Goal: Task Accomplishment & Management: Complete application form

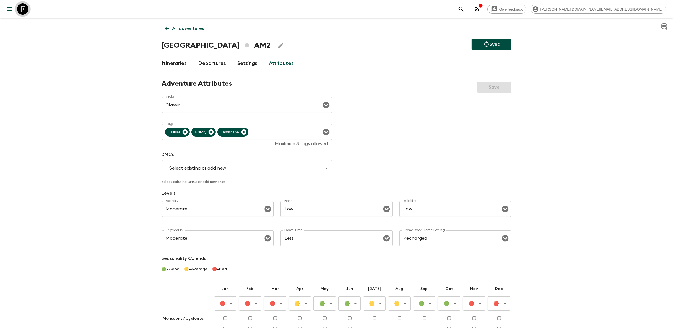
click at [23, 11] on icon at bounding box center [22, 8] width 11 height 11
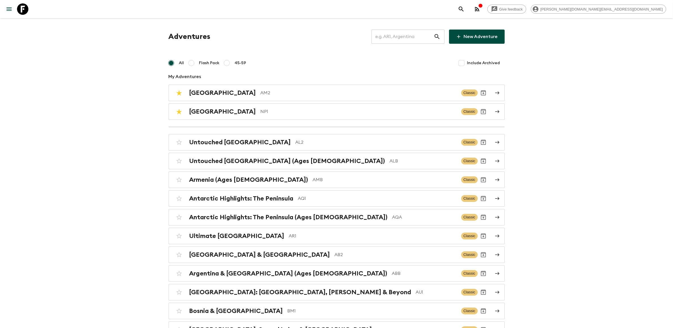
click at [477, 39] on link "New Adventure" at bounding box center [477, 37] width 56 height 14
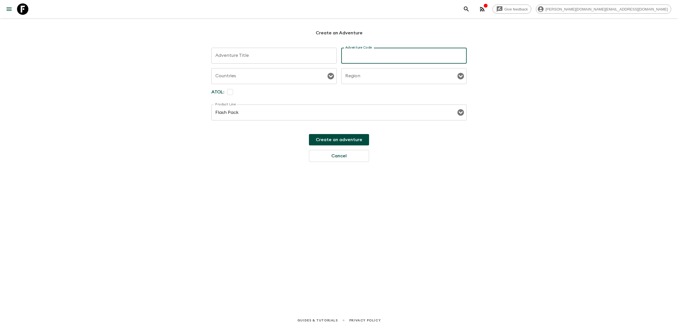
click at [233, 56] on textarea "Adventure Title" at bounding box center [274, 56] width 118 height 7
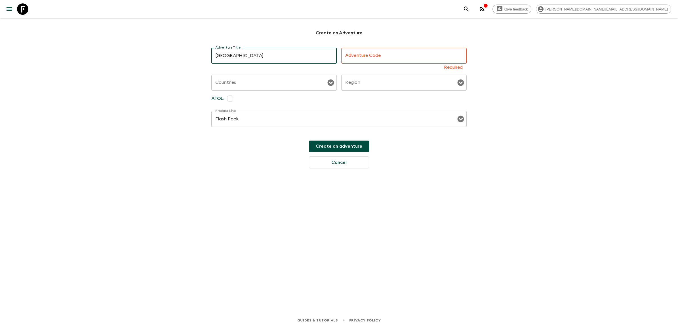
type textarea "[GEOGRAPHIC_DATA]"
click at [348, 58] on input "Adventure Code" at bounding box center [404, 56] width 125 height 16
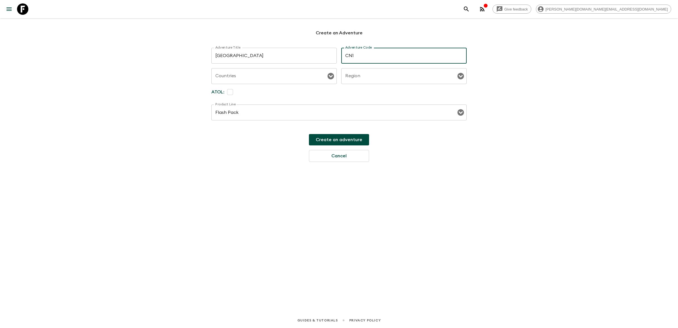
click at [288, 83] on div "Countries" at bounding box center [273, 76] width 125 height 16
type input "CN1"
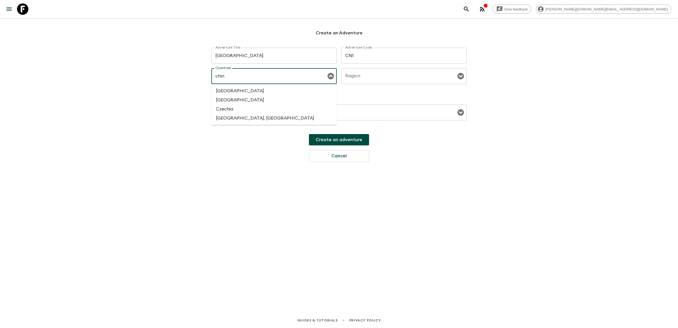
type input "china"
click at [242, 90] on li "[GEOGRAPHIC_DATA]" at bounding box center [273, 90] width 125 height 9
click at [395, 74] on input "Region" at bounding box center [400, 76] width 112 height 11
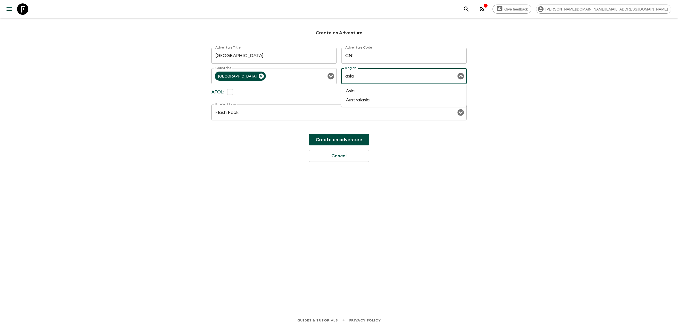
click at [380, 89] on li "Asia" at bounding box center [404, 90] width 125 height 9
type input "Asia"
click at [344, 141] on button "Create an adventure" at bounding box center [339, 139] width 60 height 11
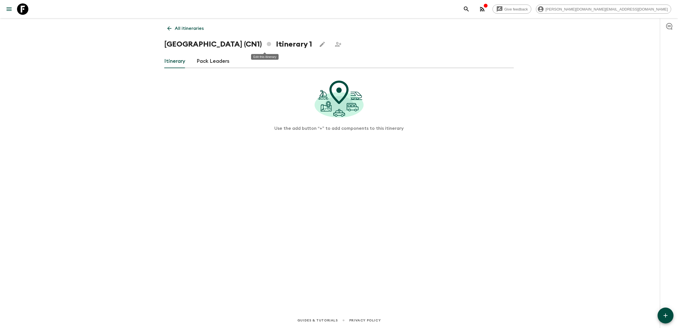
click at [319, 43] on icon "Edit this itinerary" at bounding box center [322, 44] width 7 height 7
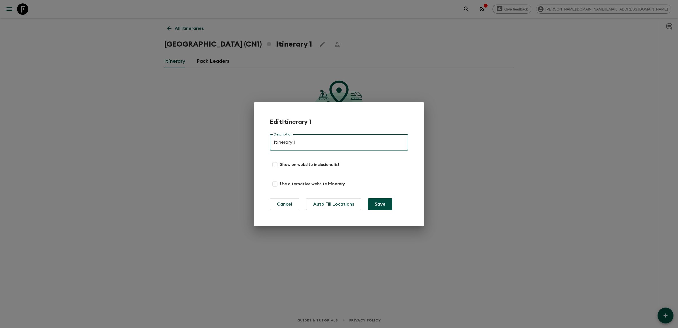
drag, startPoint x: 300, startPoint y: 139, endPoint x: 266, endPoint y: 138, distance: 34.1
click at [266, 138] on div "Edit Itinerary 1 Description Itinerary 1 Description Show on website inclusions…" at bounding box center [339, 164] width 170 height 124
type input "Dummy"
click at [381, 202] on button "Save" at bounding box center [380, 204] width 24 height 12
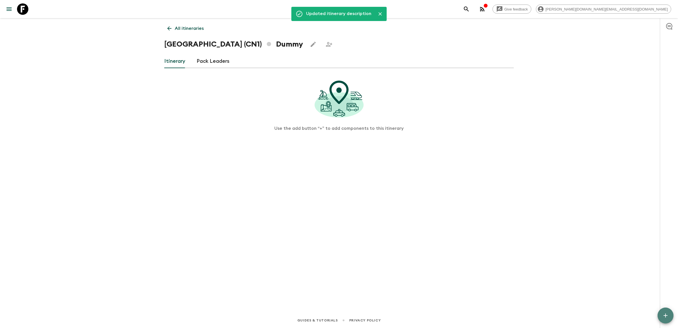
click at [667, 315] on icon "button" at bounding box center [666, 315] width 7 height 7
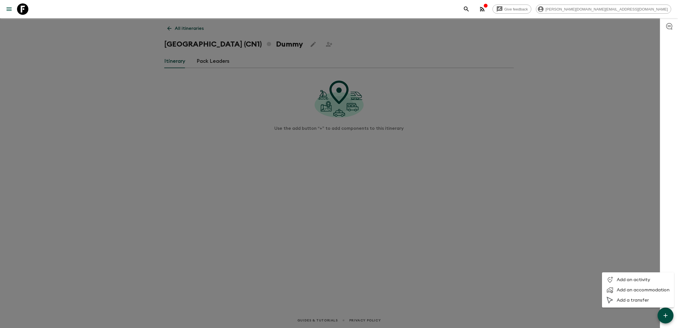
click at [640, 280] on span "Add an activity" at bounding box center [643, 280] width 53 height 6
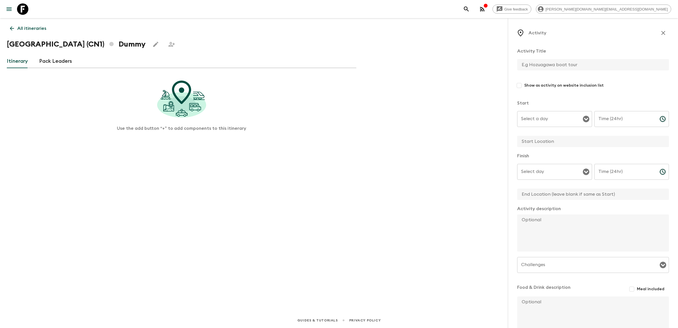
click at [541, 64] on input "text" at bounding box center [591, 64] width 147 height 11
type input "Welcome Meeting"
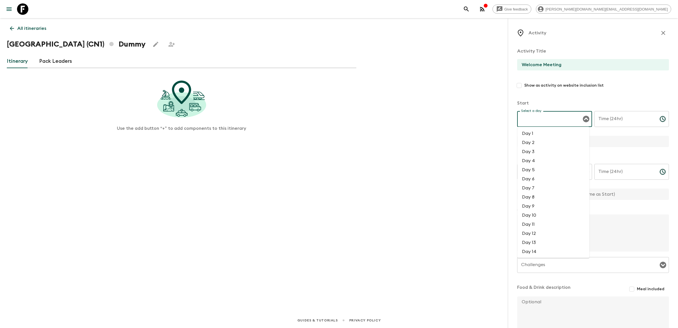
click at [551, 114] on input "Select a day" at bounding box center [550, 119] width 61 height 11
click at [549, 131] on li "Day 1" at bounding box center [554, 133] width 72 height 9
type input "Day 1"
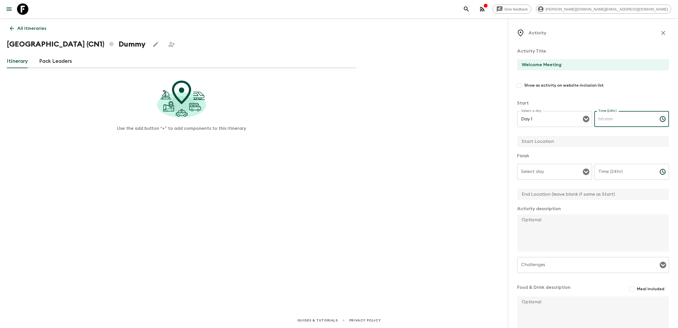
click at [625, 117] on input "Time (24hr)" at bounding box center [625, 119] width 61 height 16
click at [660, 120] on icon "Choose time" at bounding box center [663, 119] width 7 height 7
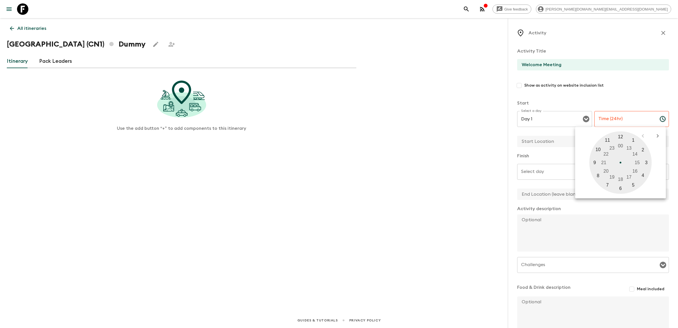
click at [621, 179] on div at bounding box center [621, 162] width 62 height 62
type input "18:00"
click at [622, 134] on div at bounding box center [621, 162] width 62 height 62
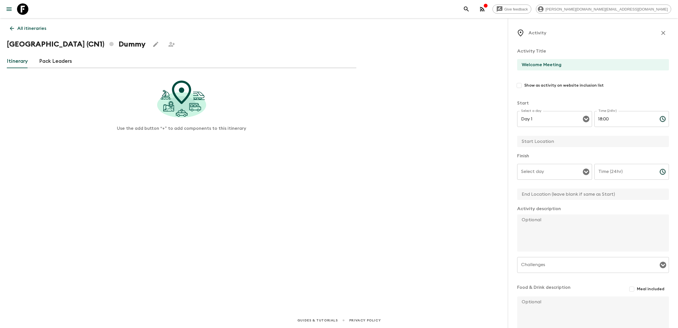
click at [546, 142] on input "text" at bounding box center [591, 141] width 147 height 11
type input "Hotel"
click at [553, 169] on input "Select day" at bounding box center [550, 171] width 61 height 11
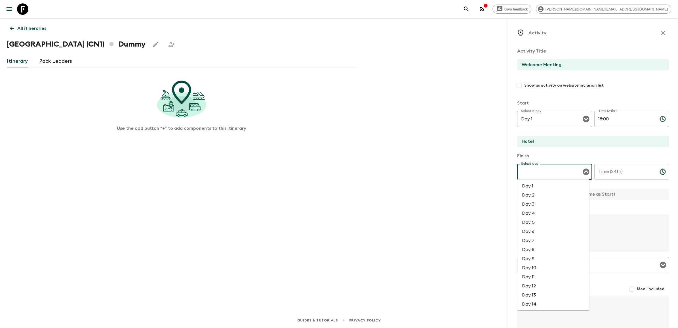
click at [542, 185] on li "Day 1" at bounding box center [554, 185] width 72 height 9
type input "Day 1"
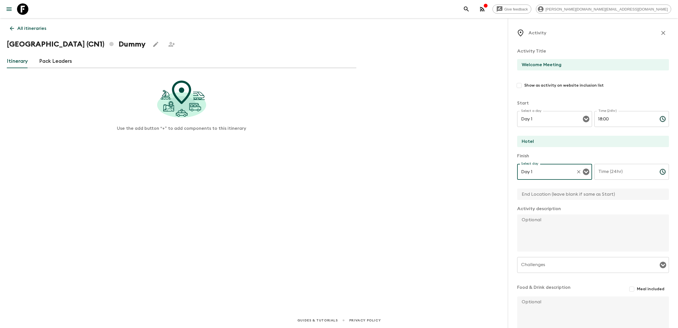
click at [608, 171] on div "Time (24hr) Time (24hr) ​" at bounding box center [632, 175] width 75 height 22
click at [660, 172] on icon "Choose time" at bounding box center [663, 171] width 7 height 7
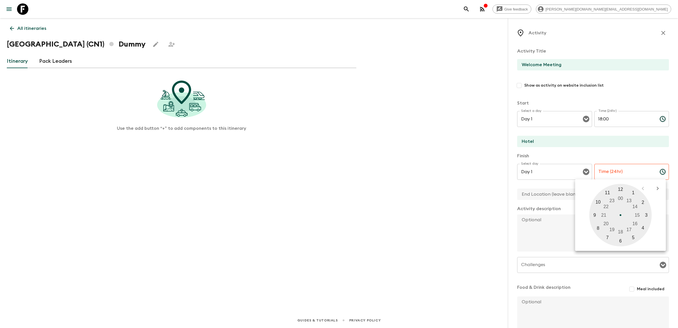
click at [613, 229] on div at bounding box center [621, 215] width 62 height 62
type input "19:00"
click at [587, 146] on input "Hotel" at bounding box center [591, 141] width 147 height 11
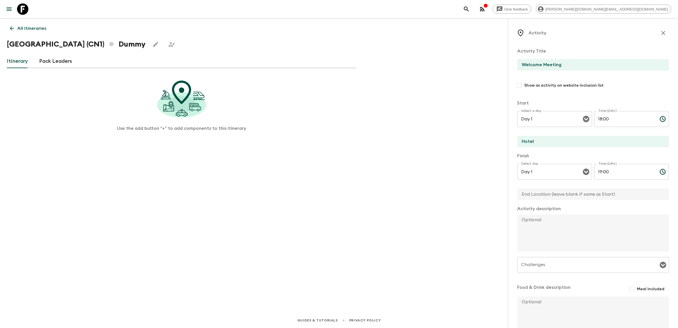
click at [554, 190] on input "text" at bounding box center [591, 193] width 147 height 11
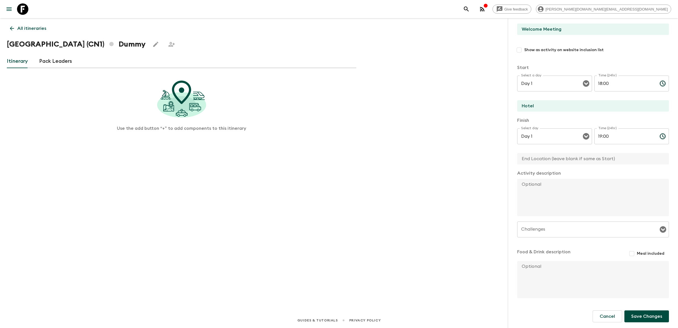
click at [645, 315] on button "Save Changes" at bounding box center [647, 316] width 45 height 12
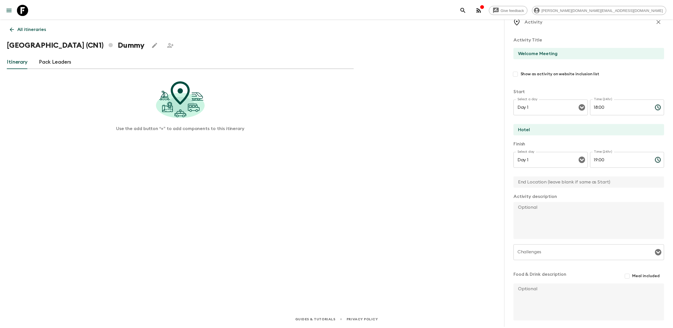
scroll to position [0, 0]
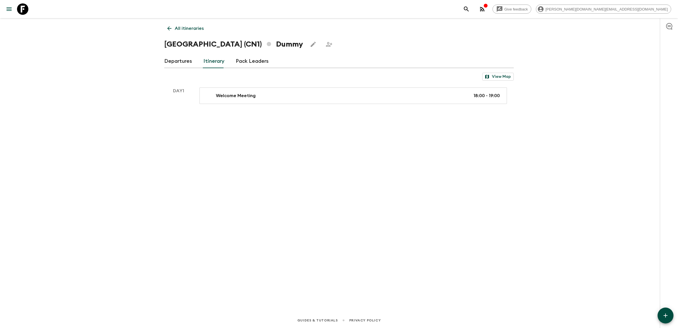
click at [175, 59] on link "Departures" at bounding box center [178, 62] width 28 height 14
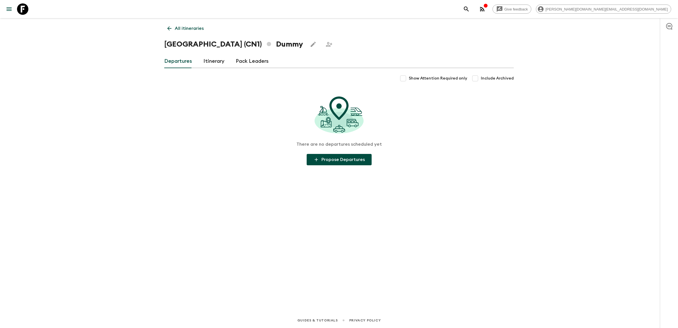
click at [171, 27] on icon at bounding box center [169, 28] width 6 height 6
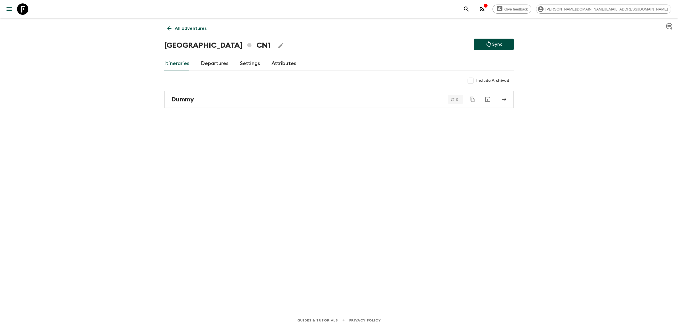
click at [279, 66] on link "Attributes" at bounding box center [284, 64] width 25 height 14
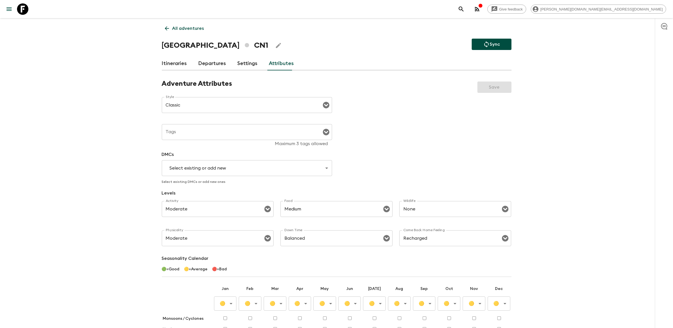
click at [241, 65] on link "Settings" at bounding box center [248, 64] width 20 height 14
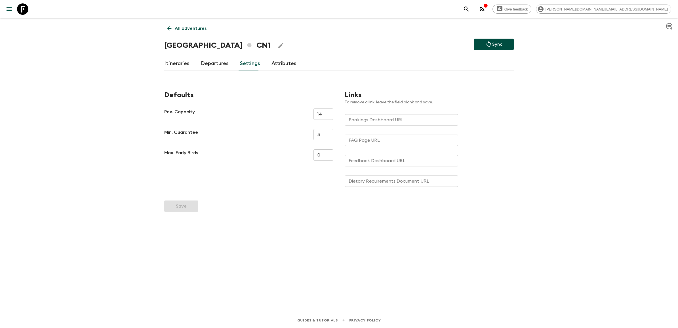
click at [217, 65] on link "Departures" at bounding box center [215, 64] width 28 height 14
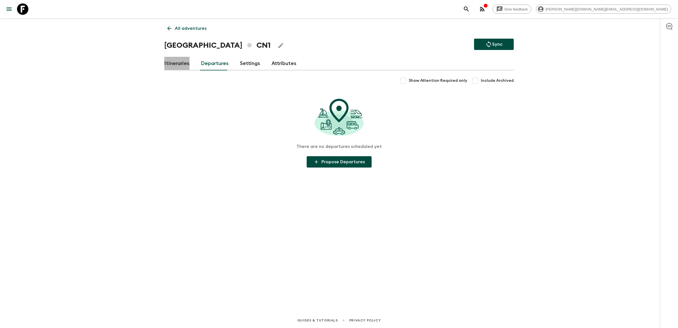
click at [173, 63] on link "Itineraries" at bounding box center [176, 64] width 25 height 14
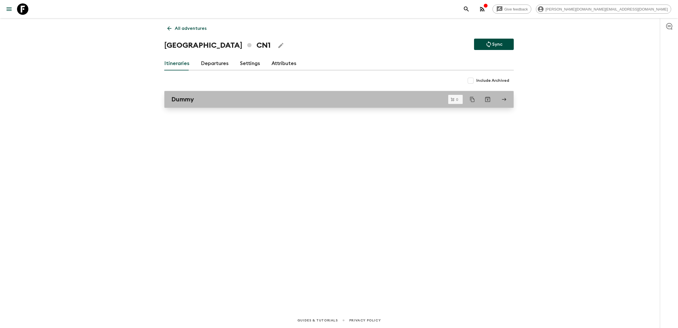
click at [506, 99] on icon at bounding box center [504, 99] width 5 height 5
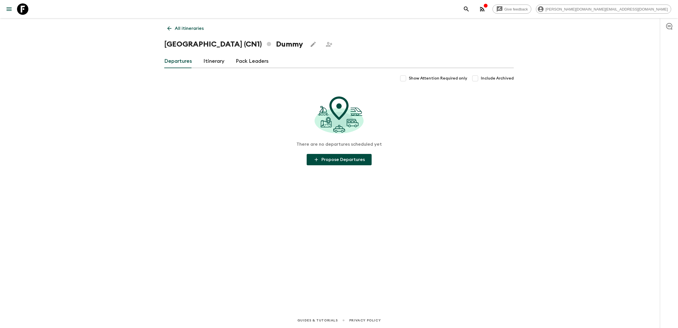
click at [174, 29] on link "All itineraries" at bounding box center [185, 28] width 43 height 11
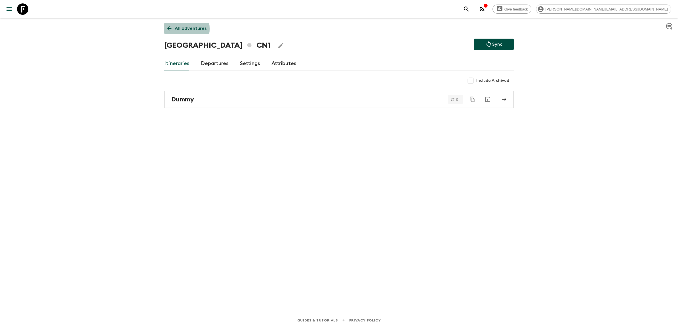
click at [174, 29] on link "All adventures" at bounding box center [186, 28] width 45 height 11
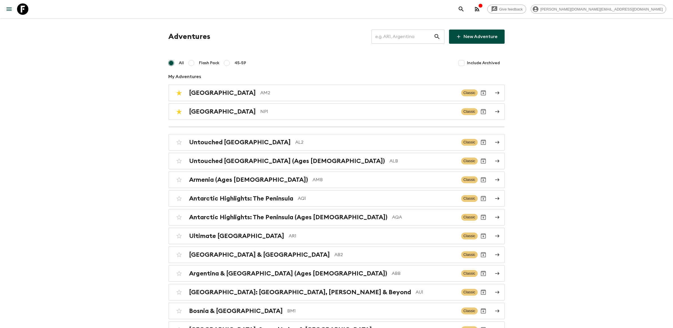
click at [414, 37] on input "text" at bounding box center [403, 37] width 62 height 16
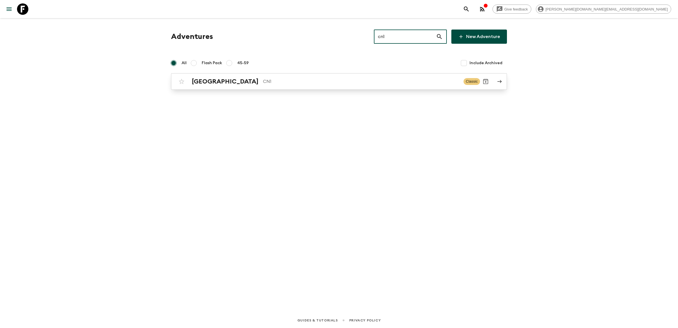
type input "cn1"
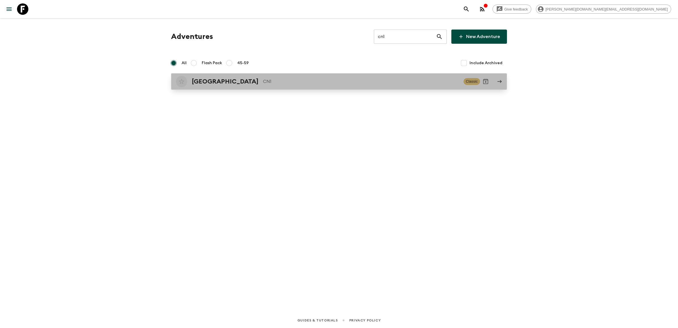
click at [182, 78] on input "checkbox" at bounding box center [181, 81] width 11 height 11
checkbox input "false"
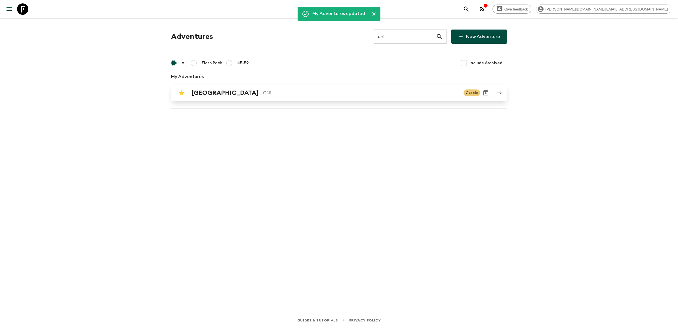
click at [263, 93] on p "CN1" at bounding box center [361, 92] width 196 height 7
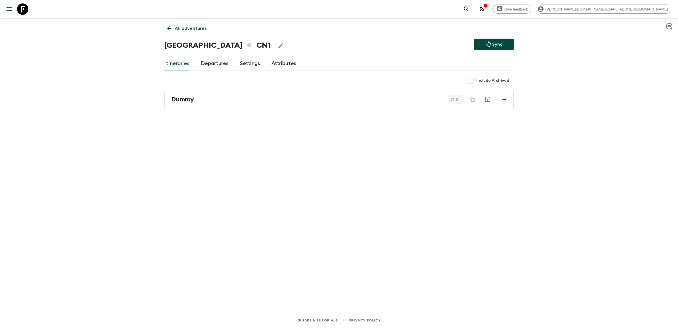
click at [211, 68] on link "Departures" at bounding box center [215, 64] width 28 height 14
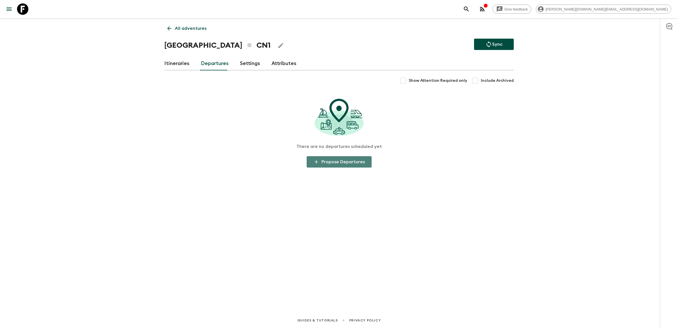
click at [349, 165] on button "Propose Departures" at bounding box center [339, 161] width 65 height 11
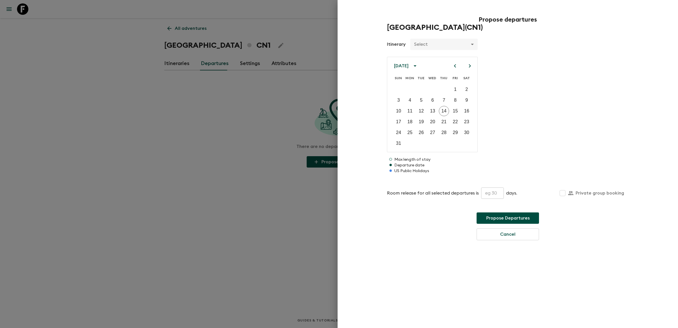
click at [454, 67] on icon "Previous month" at bounding box center [455, 65] width 7 height 7
click at [467, 64] on icon "Next month" at bounding box center [470, 65] width 7 height 7
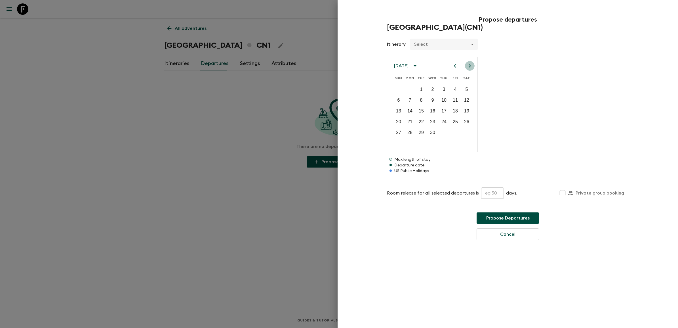
click at [467, 64] on icon "Next month" at bounding box center [470, 65] width 7 height 7
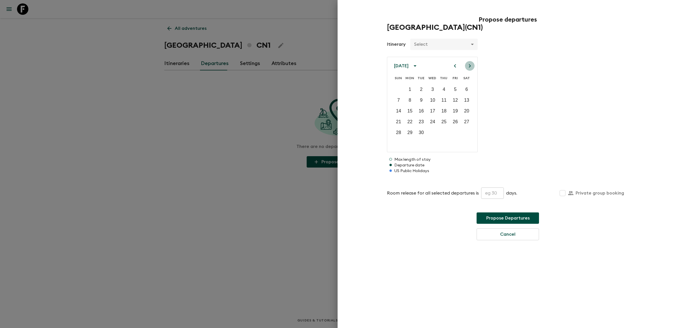
click at [467, 64] on icon "Next month" at bounding box center [470, 65] width 7 height 7
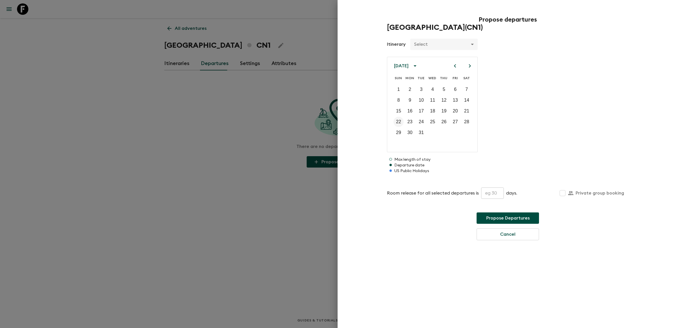
click at [401, 123] on p "22" at bounding box center [398, 121] width 5 height 7
click at [468, 67] on icon "Next month" at bounding box center [470, 65] width 7 height 7
click at [411, 110] on p "13" at bounding box center [410, 111] width 5 height 7
click at [468, 67] on icon "Next month" at bounding box center [470, 65] width 7 height 7
click at [414, 110] on button "11" at bounding box center [410, 111] width 10 height 10
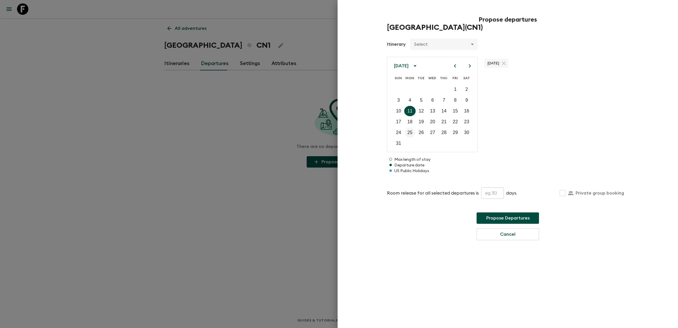
click at [412, 131] on p "25" at bounding box center [410, 132] width 5 height 7
click at [466, 66] on button "Next month" at bounding box center [470, 66] width 10 height 10
click at [411, 88] on p "1" at bounding box center [410, 89] width 3 height 7
click at [468, 66] on icon "Next month" at bounding box center [470, 65] width 7 height 7
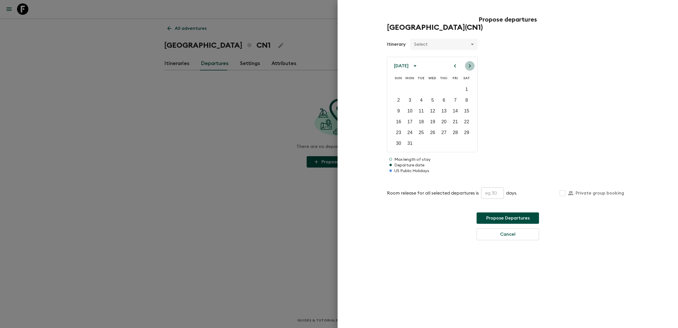
click at [468, 66] on icon "Next month" at bounding box center [470, 65] width 7 height 7
click at [410, 101] on p "7" at bounding box center [410, 100] width 3 height 7
click at [412, 131] on p "28" at bounding box center [410, 132] width 5 height 7
click at [469, 64] on icon "Next month" at bounding box center [470, 65] width 2 height 3
click at [412, 120] on p "19" at bounding box center [410, 121] width 5 height 7
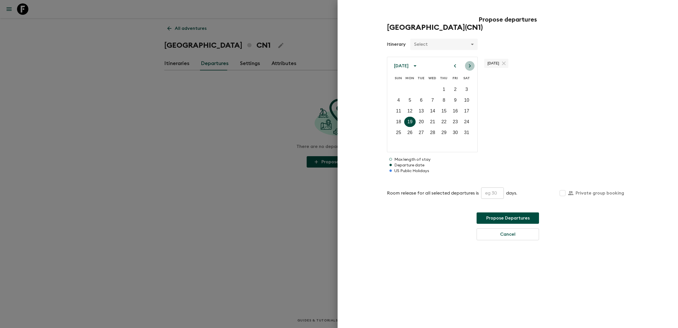
click at [468, 68] on icon "Next month" at bounding box center [470, 65] width 7 height 7
click at [412, 119] on p "23" at bounding box center [410, 121] width 5 height 7
click at [505, 220] on button "Propose Departures" at bounding box center [508, 217] width 62 height 11
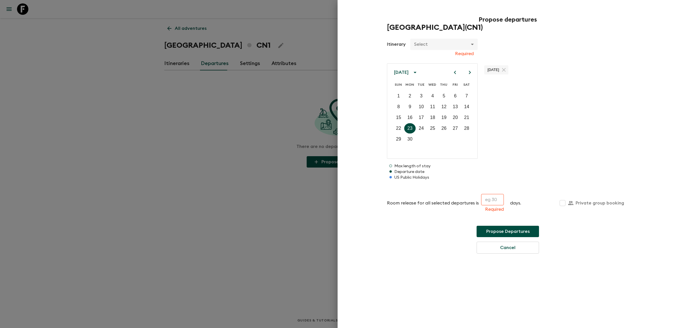
click at [497, 203] on input "text" at bounding box center [492, 199] width 23 height 11
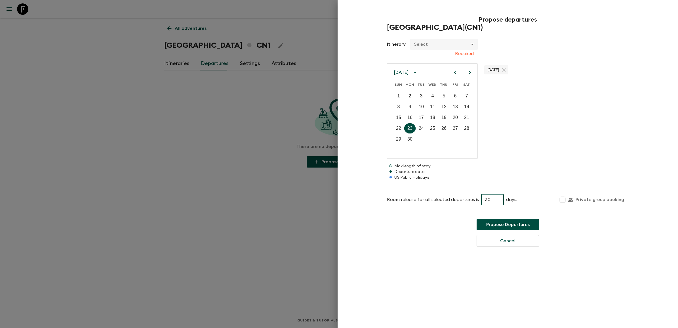
type input "30"
click at [506, 225] on button "Propose Departures" at bounding box center [508, 224] width 62 height 11
click at [456, 47] on body "Give feedback [PERSON_NAME][DOMAIN_NAME][EMAIL_ADDRESS][DOMAIN_NAME] All advent…" at bounding box center [339, 164] width 678 height 328
click at [422, 64] on li "Dummy" at bounding box center [444, 66] width 68 height 9
type input "78d0f4dd-60d8-432a-8380-cbcdca4205ba"
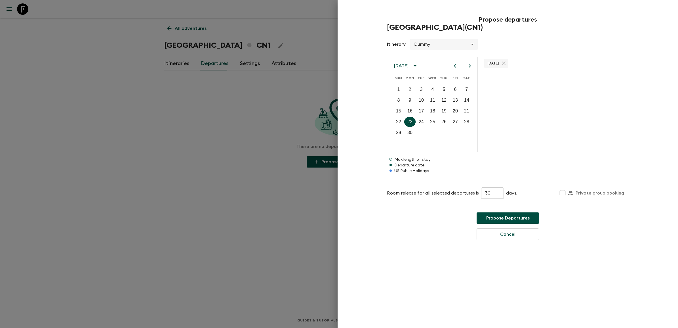
click at [502, 214] on button "Propose Departures" at bounding box center [508, 217] width 62 height 11
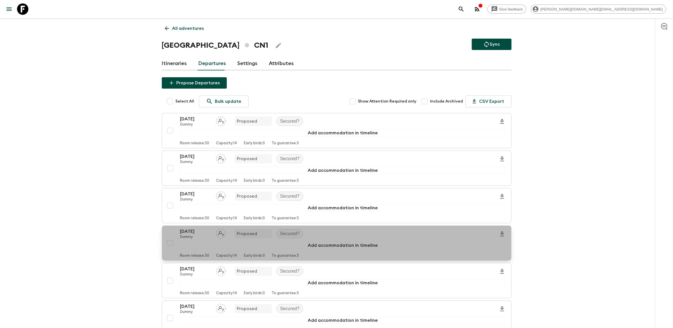
click at [195, 232] on p "[DATE]" at bounding box center [195, 231] width 31 height 7
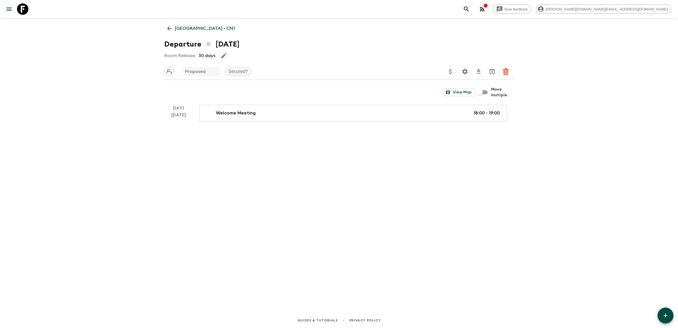
click at [171, 28] on icon at bounding box center [169, 28] width 6 height 6
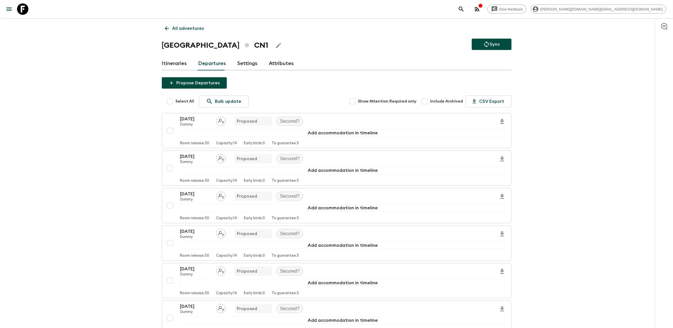
click at [282, 64] on link "Attributes" at bounding box center [281, 64] width 25 height 14
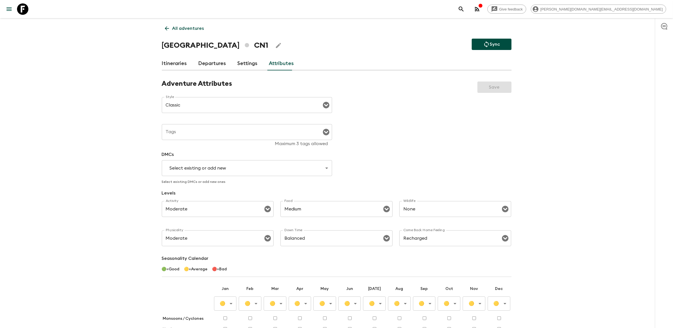
click at [198, 134] on input "Tags" at bounding box center [242, 132] width 157 height 11
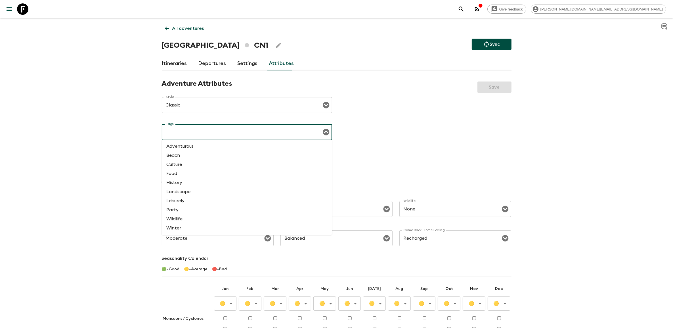
click at [184, 164] on li "Culture" at bounding box center [247, 164] width 170 height 9
click at [227, 133] on input "Tags" at bounding box center [251, 132] width 123 height 11
click at [202, 179] on li "History" at bounding box center [247, 182] width 170 height 9
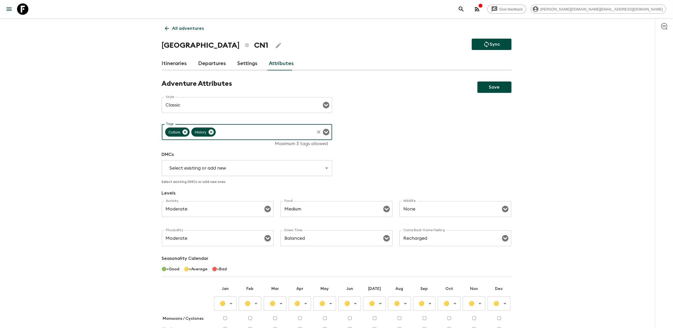
click at [232, 132] on input "Tags" at bounding box center [265, 132] width 97 height 11
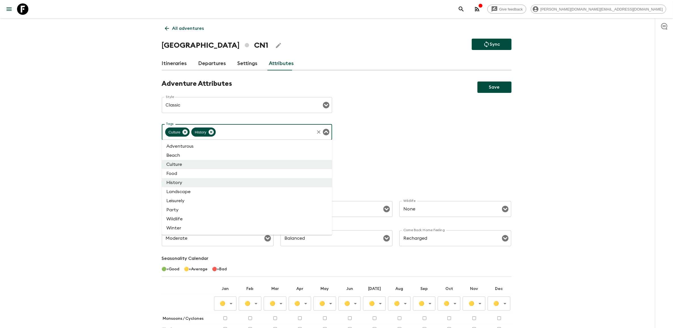
click at [198, 144] on li "Adventurous" at bounding box center [247, 146] width 170 height 9
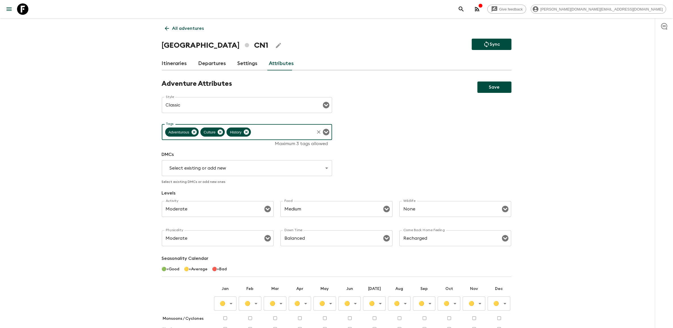
click at [184, 167] on body "Give feedback [PERSON_NAME][DOMAIN_NAME][EMAIL_ADDRESS][DOMAIN_NAME] All advent…" at bounding box center [336, 208] width 673 height 417
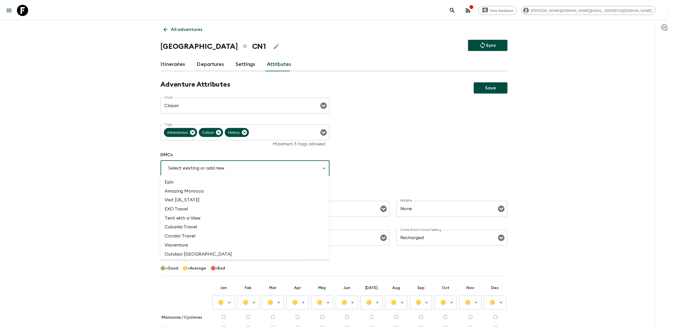
scroll to position [413, 0]
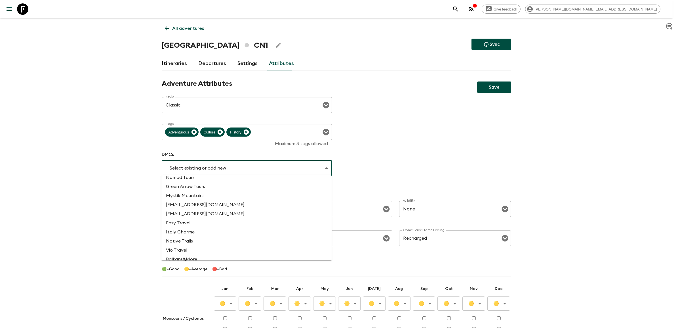
click at [190, 269] on li "Add new DMC" at bounding box center [247, 273] width 170 height 9
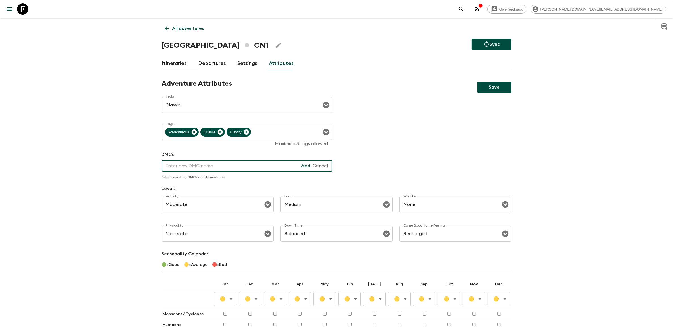
click at [184, 163] on input "text" at bounding box center [232, 165] width 140 height 11
click at [309, 166] on div "Add" at bounding box center [305, 166] width 9 height 7
click at [221, 165] on input "text" at bounding box center [232, 165] width 140 height 11
type input "China International Travel Services (CITS)"
click at [306, 167] on div "Add" at bounding box center [305, 166] width 9 height 7
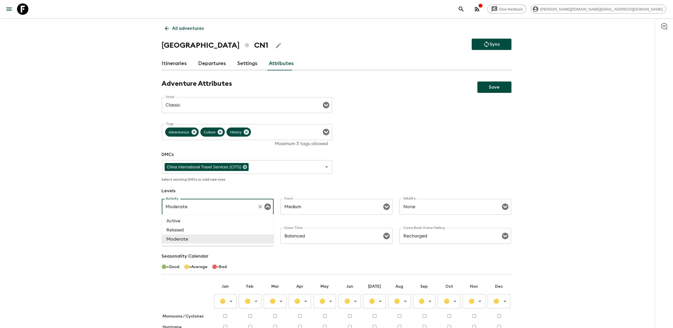
click at [246, 210] on input "Moderate" at bounding box center [209, 206] width 91 height 11
click at [193, 236] on li "Moderate" at bounding box center [218, 238] width 112 height 9
click at [321, 236] on input "Balanced" at bounding box center [328, 236] width 91 height 11
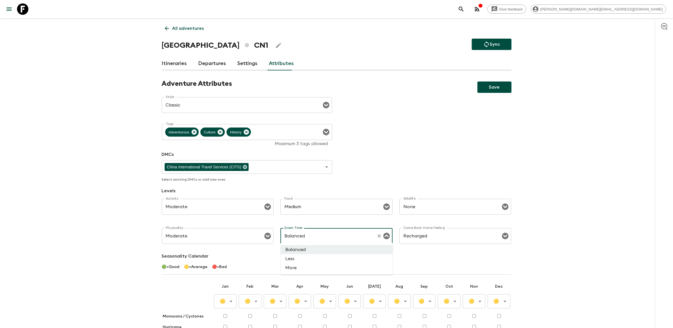
click at [319, 254] on li "Less" at bounding box center [337, 258] width 112 height 9
type input "Less"
click at [466, 206] on input "None" at bounding box center [447, 206] width 91 height 11
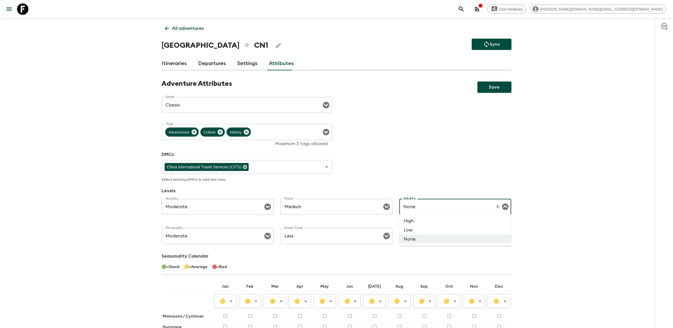
click at [546, 222] on div "Give feedback [PERSON_NAME][DOMAIN_NAME][EMAIL_ADDRESS][DOMAIN_NAME] All advent…" at bounding box center [336, 207] width 673 height 414
click at [458, 236] on input "Recharged" at bounding box center [447, 236] width 91 height 11
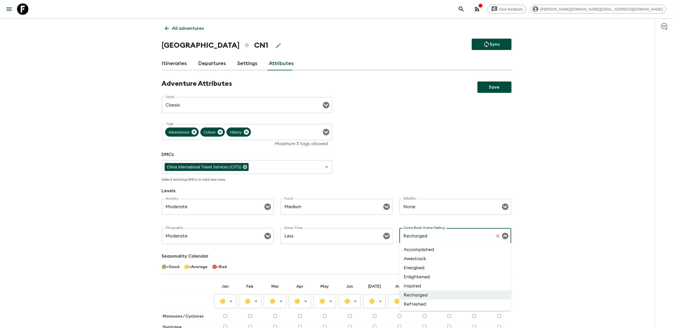
click at [424, 284] on li "Inspired" at bounding box center [455, 285] width 112 height 9
type input "Inspired"
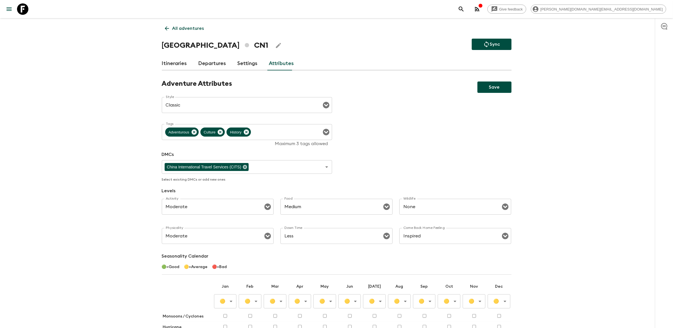
click at [527, 249] on div "Give feedback [PERSON_NAME][DOMAIN_NAME][EMAIL_ADDRESS][DOMAIN_NAME] All advent…" at bounding box center [336, 207] width 673 height 414
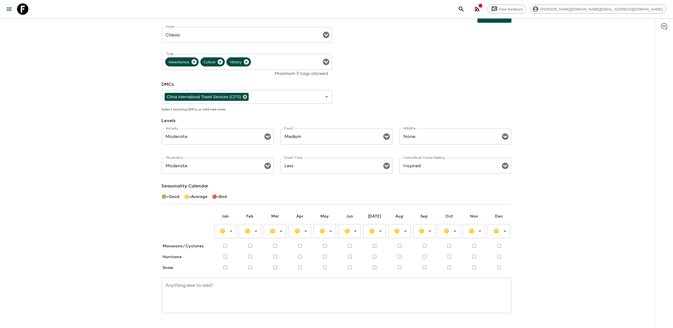
scroll to position [85, 0]
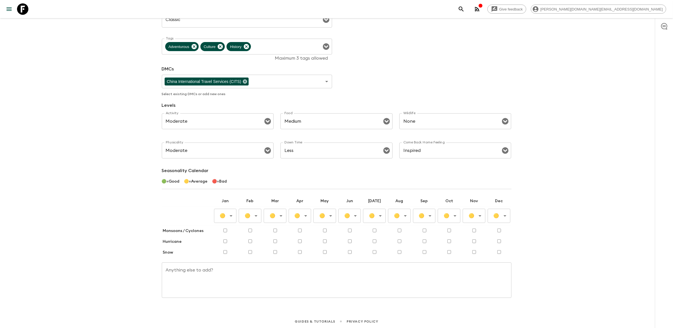
click at [227, 221] on div "🟡 Average ​" at bounding box center [225, 216] width 23 height 14
click at [280, 215] on body "Give feedback [PERSON_NAME][DOMAIN_NAME][EMAIL_ADDRESS][DOMAIN_NAME] All advent…" at bounding box center [336, 122] width 673 height 414
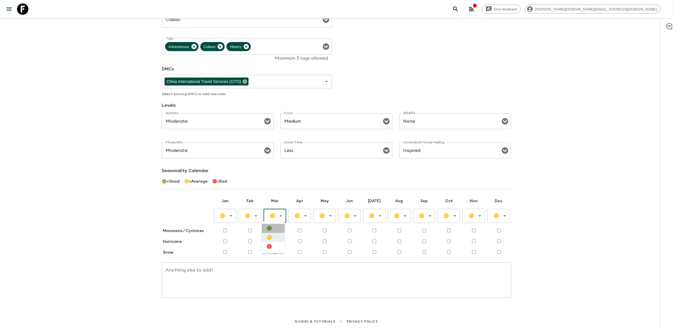
click at [277, 230] on li "🟢" at bounding box center [273, 228] width 23 height 9
type input "Good"
click at [309, 219] on body "Give feedback [PERSON_NAME][DOMAIN_NAME][EMAIL_ADDRESS][DOMAIN_NAME] All advent…" at bounding box center [339, 122] width 678 height 414
click at [302, 227] on li "🟢" at bounding box center [298, 228] width 23 height 9
type input "Good"
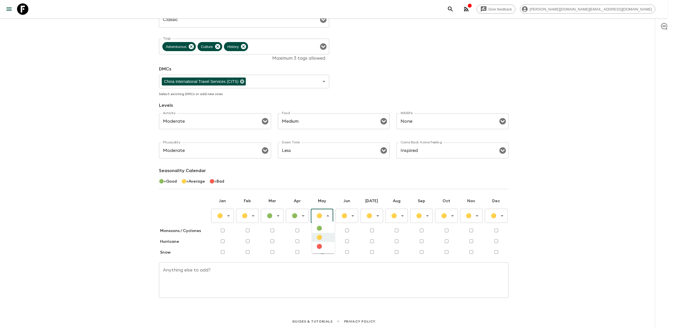
click at [327, 215] on body "Give feedback [PERSON_NAME][DOMAIN_NAME][EMAIL_ADDRESS][DOMAIN_NAME] All advent…" at bounding box center [336, 122] width 673 height 414
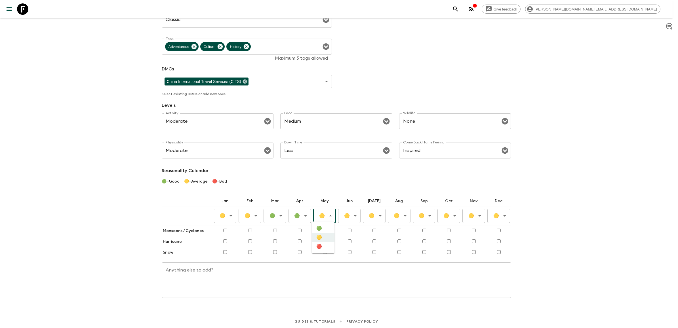
click at [324, 226] on li "🟢" at bounding box center [323, 228] width 23 height 9
type input "Good"
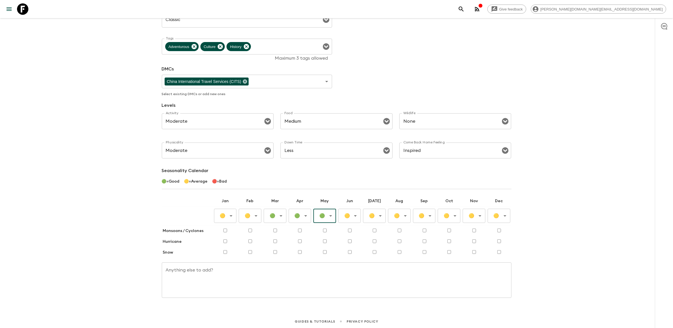
click at [352, 216] on body "Give feedback [PERSON_NAME][DOMAIN_NAME][EMAIL_ADDRESS][DOMAIN_NAME] All advent…" at bounding box center [336, 122] width 673 height 414
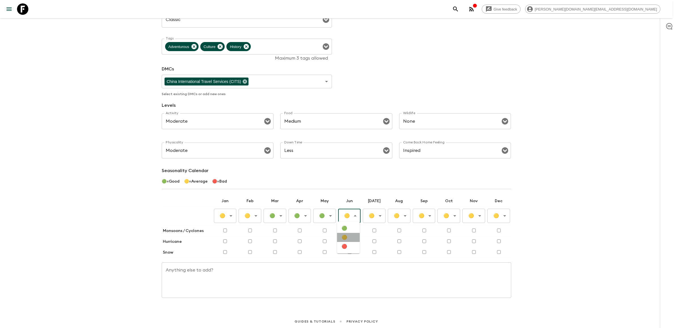
click at [351, 238] on li "🟡" at bounding box center [348, 237] width 23 height 9
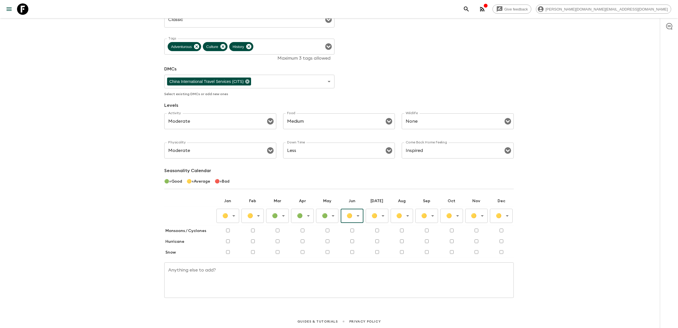
click at [378, 213] on body "Give feedback [PERSON_NAME][DOMAIN_NAME][EMAIL_ADDRESS][DOMAIN_NAME] All advent…" at bounding box center [339, 122] width 678 height 414
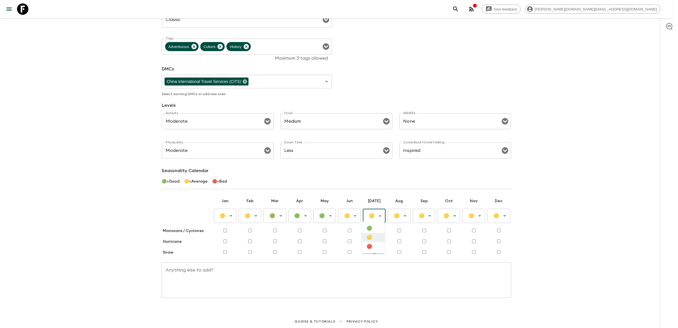
click at [372, 246] on li "🔴" at bounding box center [373, 246] width 23 height 9
type input "Bad"
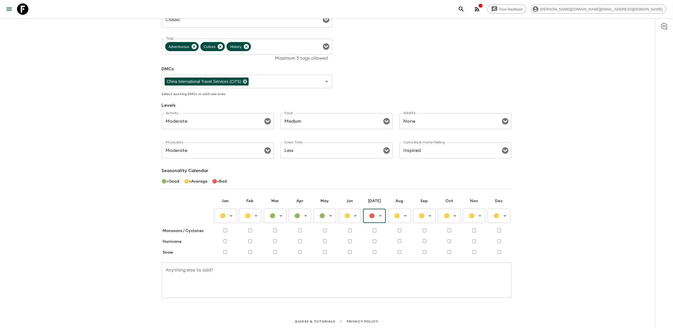
click at [401, 215] on body "Give feedback [PERSON_NAME][DOMAIN_NAME][EMAIL_ADDRESS][DOMAIN_NAME] All advent…" at bounding box center [336, 122] width 673 height 414
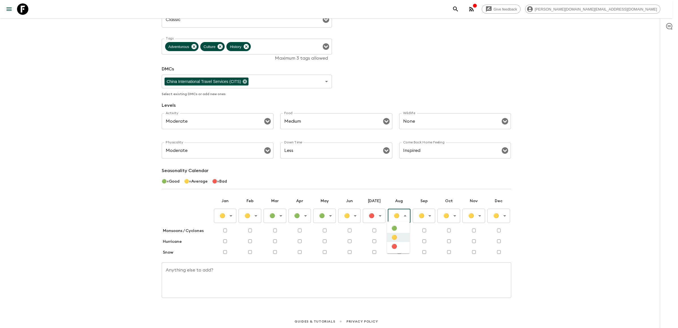
click at [397, 246] on li "🔴" at bounding box center [398, 246] width 23 height 9
type input "Bad"
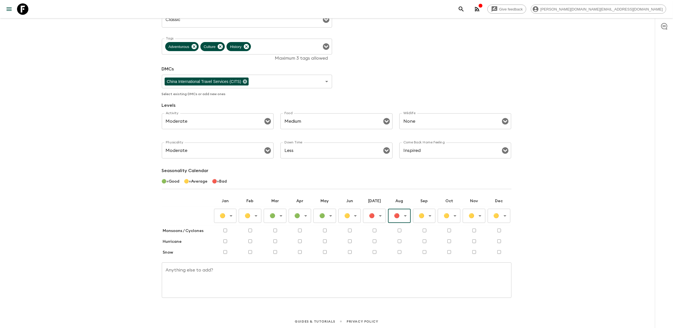
click at [375, 230] on input "checkbox" at bounding box center [375, 231] width 4 height 4
checkbox input "true"
click at [401, 230] on td at bounding box center [399, 230] width 25 height 11
click at [398, 229] on input "checkbox" at bounding box center [400, 231] width 4 height 4
checkbox input "true"
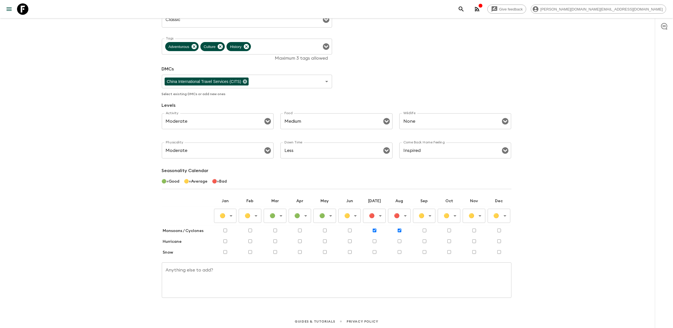
click at [424, 230] on input "checkbox" at bounding box center [425, 231] width 4 height 4
click at [423, 229] on input "checkbox" at bounding box center [425, 231] width 4 height 4
checkbox input "false"
click at [429, 218] on body "Give feedback [PERSON_NAME][DOMAIN_NAME][EMAIL_ADDRESS][DOMAIN_NAME] All advent…" at bounding box center [336, 122] width 673 height 414
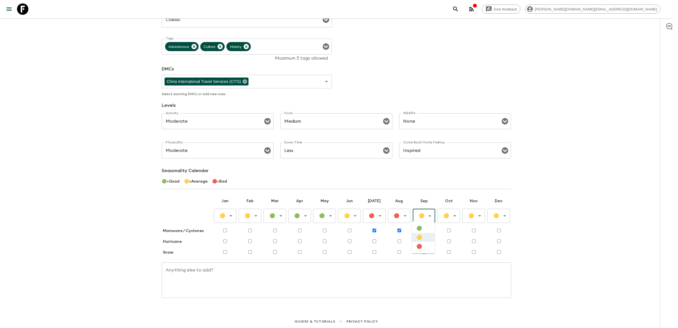
click at [424, 231] on li "🟢" at bounding box center [423, 228] width 23 height 9
type input "Good"
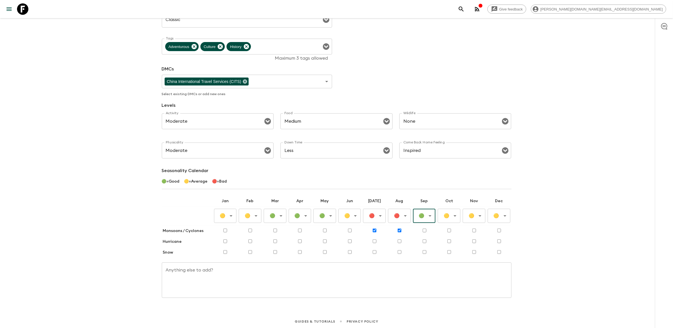
click at [458, 218] on body "Give feedback [PERSON_NAME][DOMAIN_NAME][EMAIL_ADDRESS][DOMAIN_NAME] All advent…" at bounding box center [336, 122] width 673 height 414
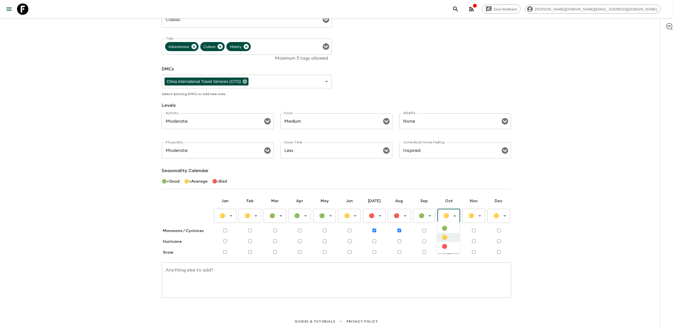
click at [449, 228] on li "🟢" at bounding box center [448, 228] width 23 height 9
type input "Good"
click at [472, 215] on body "Give feedback [PERSON_NAME][DOMAIN_NAME][EMAIL_ADDRESS][DOMAIN_NAME] All advent…" at bounding box center [339, 122] width 678 height 414
click at [472, 237] on li "🟡" at bounding box center [473, 237] width 23 height 9
click at [496, 215] on body "Give feedback [PERSON_NAME][DOMAIN_NAME][EMAIL_ADDRESS][DOMAIN_NAME] All advent…" at bounding box center [339, 122] width 678 height 414
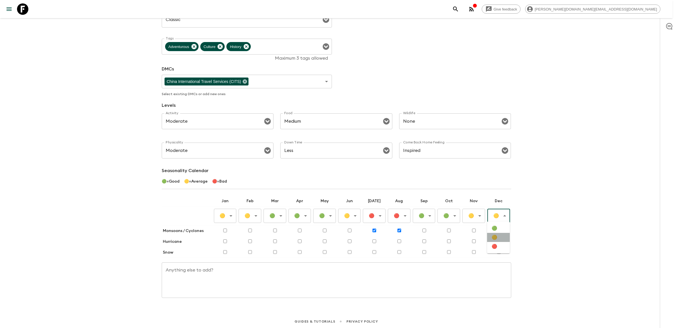
click at [493, 236] on li "🟡" at bounding box center [498, 237] width 23 height 9
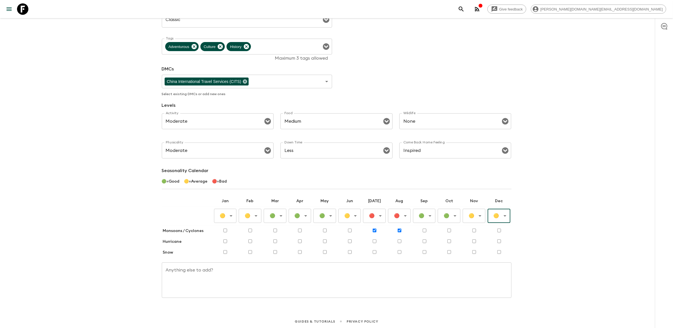
scroll to position [0, 0]
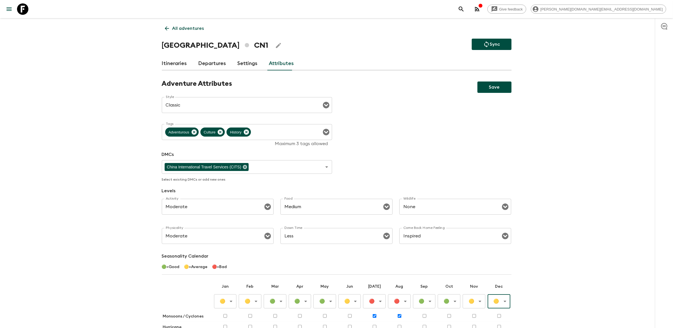
click at [489, 88] on button "Save" at bounding box center [494, 86] width 34 height 11
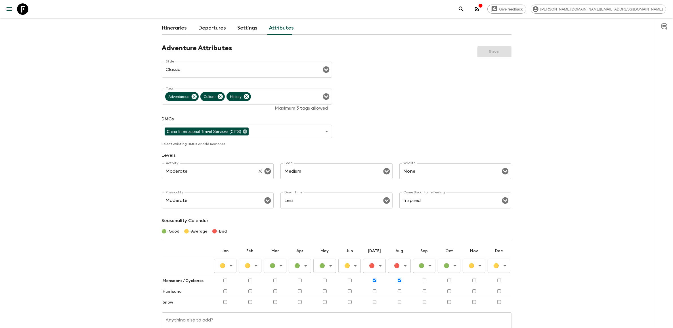
click at [222, 176] on div "Moderate Activity" at bounding box center [218, 171] width 112 height 16
click at [108, 169] on div "Give feedback [PERSON_NAME][DOMAIN_NAME][EMAIL_ADDRESS][DOMAIN_NAME] All advent…" at bounding box center [336, 172] width 673 height 414
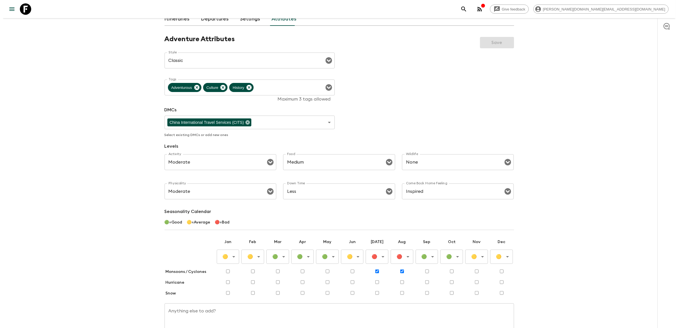
scroll to position [0, 0]
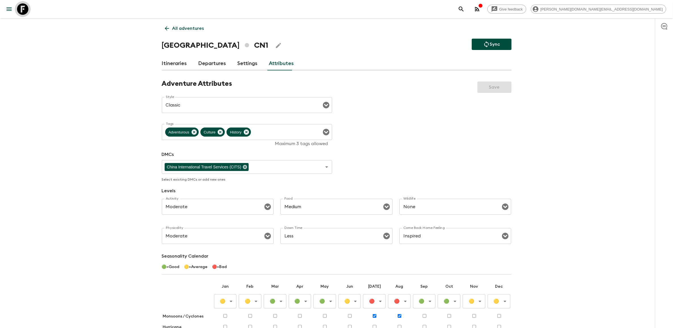
click at [26, 13] on icon at bounding box center [22, 8] width 11 height 11
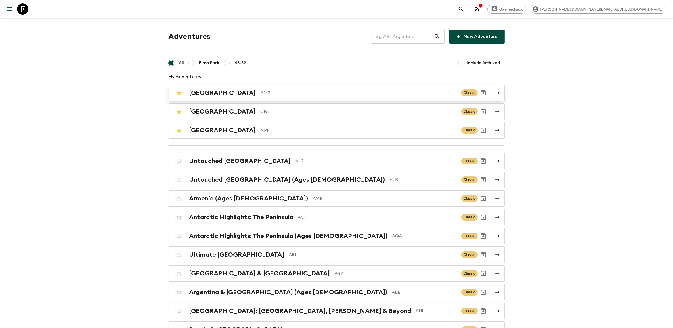
click at [261, 94] on p "AM2" at bounding box center [359, 92] width 196 height 7
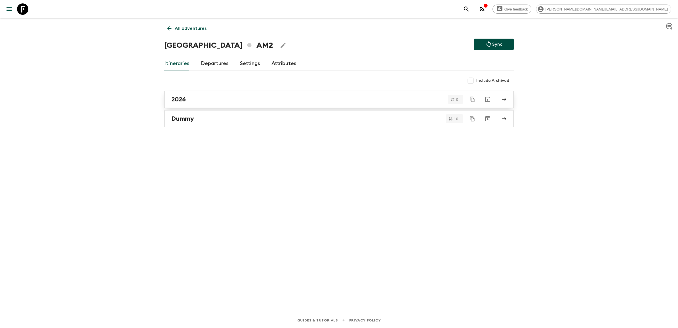
click at [222, 101] on div "2026" at bounding box center [333, 99] width 325 height 7
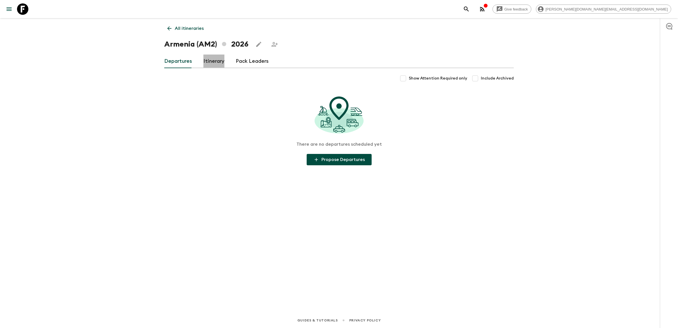
click at [206, 63] on link "Itinerary" at bounding box center [214, 62] width 21 height 14
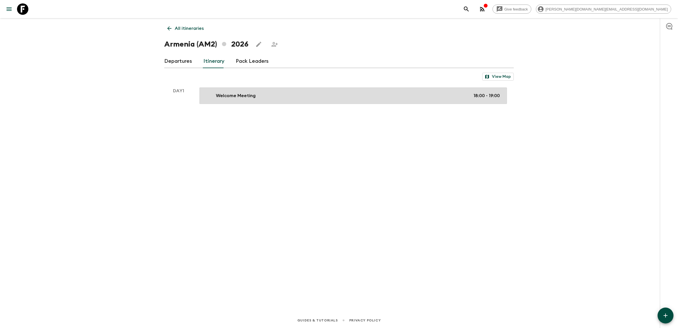
click at [236, 97] on p "Welcome Meeting" at bounding box center [236, 95] width 40 height 7
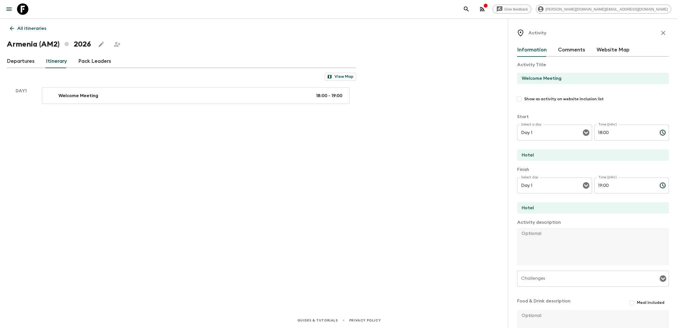
click at [20, 6] on icon at bounding box center [22, 8] width 11 height 11
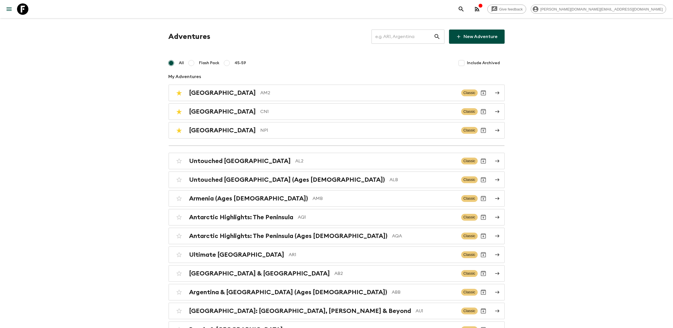
click at [388, 42] on input "text" at bounding box center [403, 37] width 62 height 16
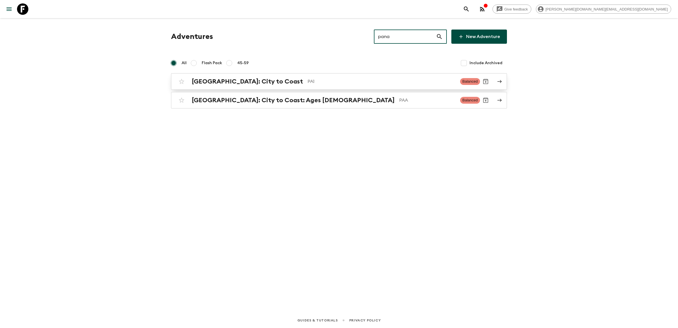
type input "pana"
click at [308, 79] on p "PA1" at bounding box center [382, 81] width 148 height 7
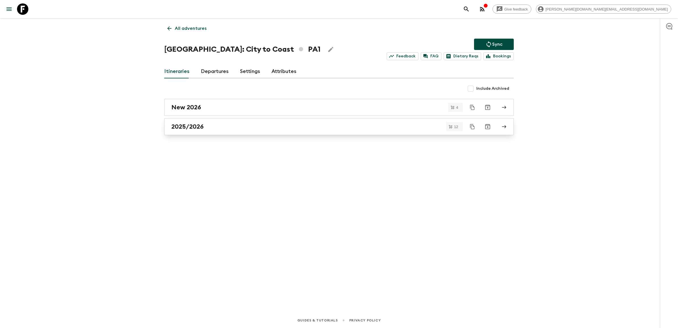
click at [202, 129] on h2 "2025/2026" at bounding box center [187, 126] width 32 height 7
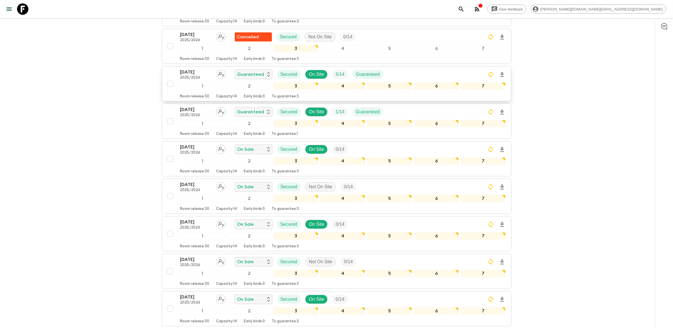
scroll to position [108, 0]
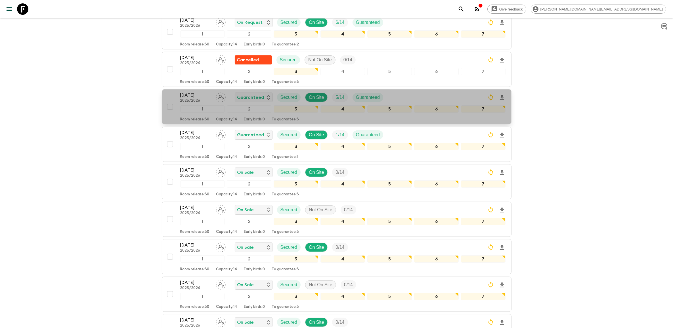
click at [197, 99] on p "2025/2026" at bounding box center [195, 101] width 31 height 5
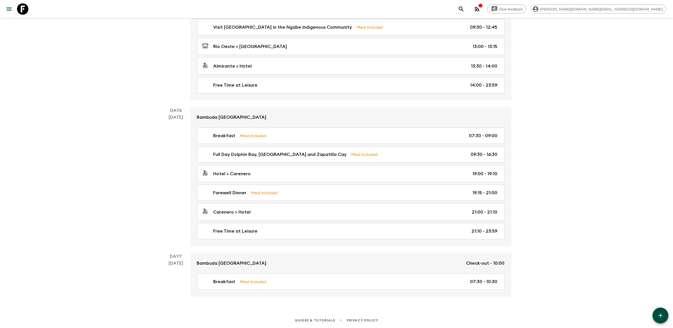
scroll to position [657, 0]
click at [659, 312] on icon "button" at bounding box center [660, 315] width 7 height 7
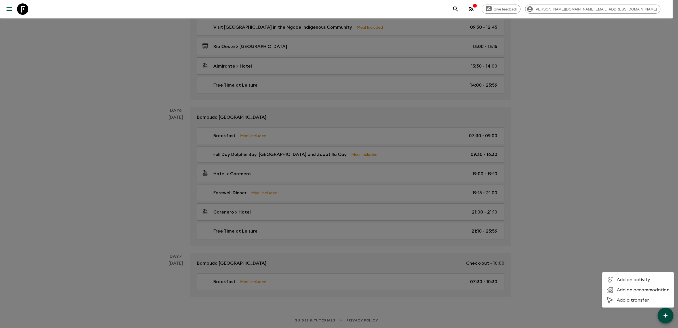
click at [633, 299] on span "Add a transfer" at bounding box center [643, 300] width 53 height 6
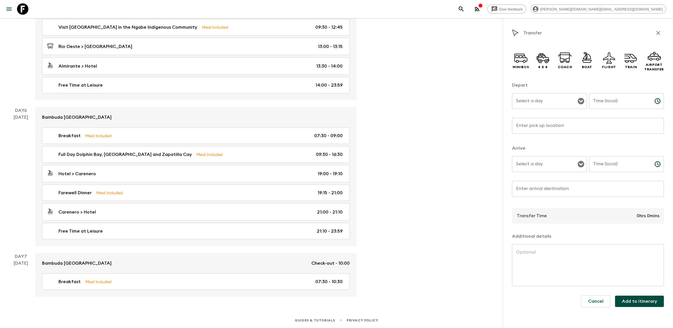
click at [541, 100] on div "Select a day Select a day ​" at bounding box center [549, 104] width 75 height 22
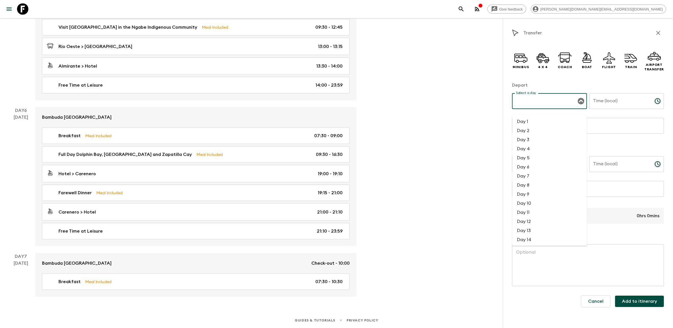
click at [530, 171] on li "Day 7" at bounding box center [549, 175] width 75 height 9
type input "Day 7"
click at [602, 59] on div "Flight" at bounding box center [609, 60] width 18 height 25
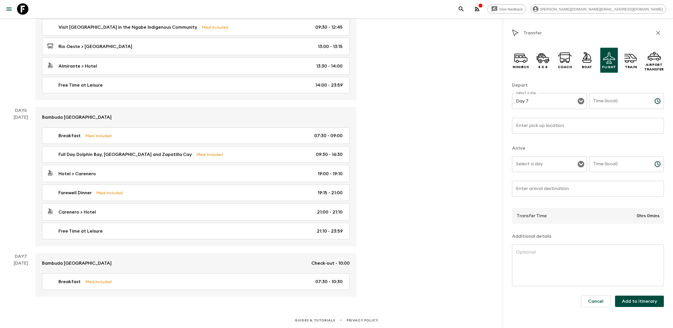
click at [608, 99] on input "Time (local)" at bounding box center [619, 101] width 61 height 16
type input "11:30"
click at [571, 122] on input "Enter pick up location" at bounding box center [588, 126] width 152 height 16
click at [540, 124] on input "Enter pick up location" at bounding box center [588, 126] width 152 height 16
paste input "[GEOGRAPHIC_DATA] "[GEOGRAPHIC_DATA]"
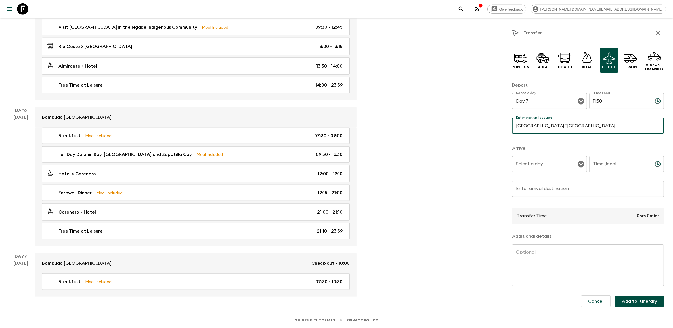
click at [579, 162] on icon "Open" at bounding box center [581, 164] width 7 height 7
type input "[GEOGRAPHIC_DATA] "[GEOGRAPHIC_DATA]"
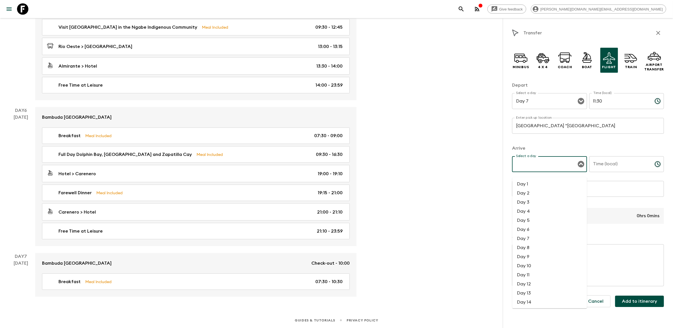
click at [535, 234] on li "Day 7" at bounding box center [549, 238] width 75 height 9
type input "Day 7"
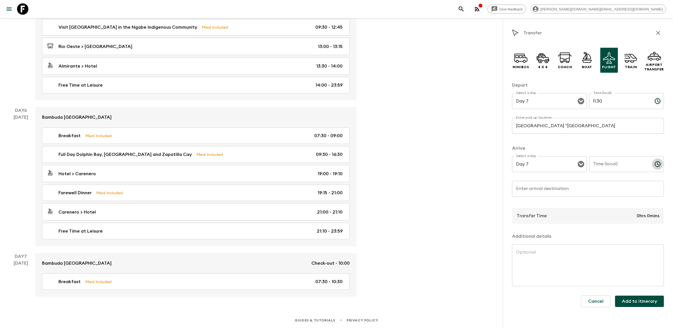
click at [658, 164] on icon "Choose time" at bounding box center [657, 164] width 7 height 7
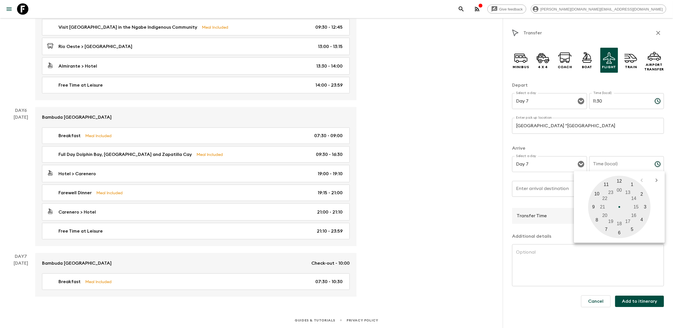
click at [622, 180] on div at bounding box center [619, 207] width 62 height 62
click at [618, 231] on div at bounding box center [619, 207] width 62 height 62
type input "12:30"
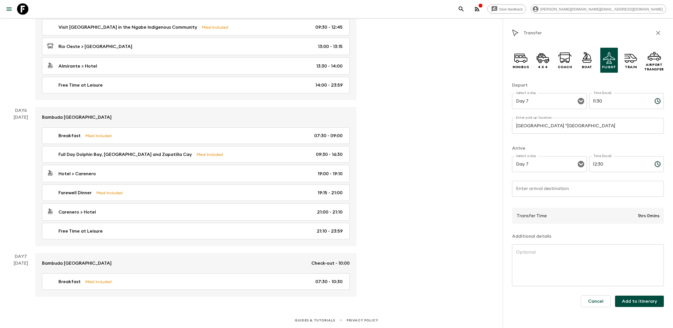
click at [548, 192] on input "Enter arrival destination" at bounding box center [588, 189] width 152 height 16
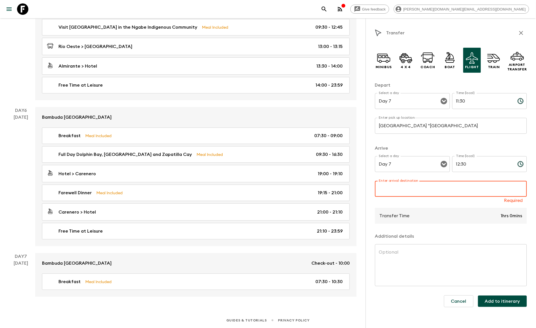
click at [519, 34] on icon "button" at bounding box center [521, 33] width 7 height 7
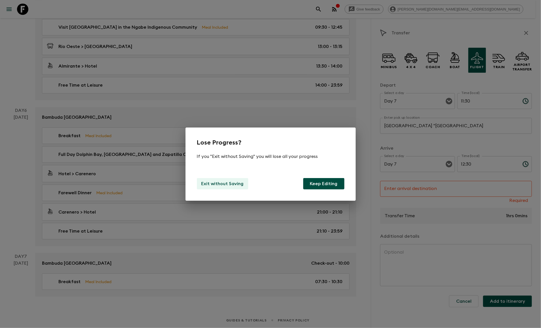
click at [211, 184] on p "Exit without Saving" at bounding box center [223, 183] width 42 height 7
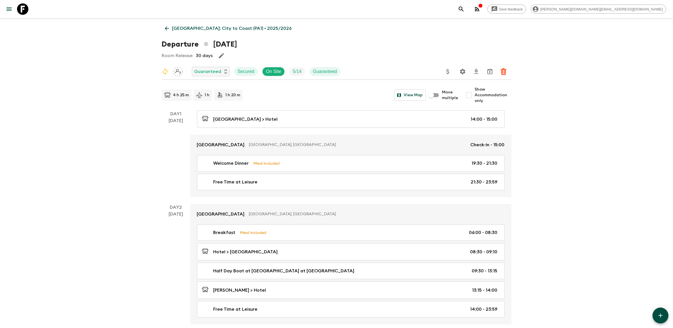
click at [20, 9] on icon at bounding box center [22, 8] width 11 height 11
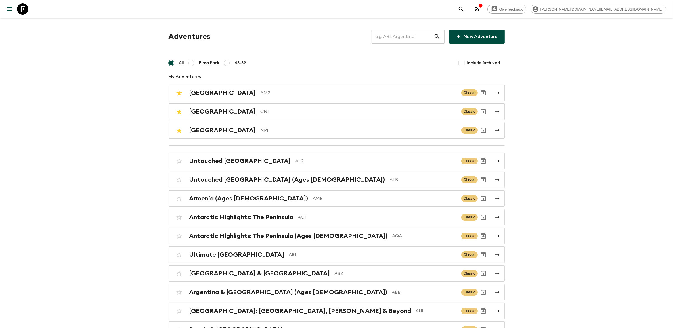
click at [402, 35] on input "text" at bounding box center [403, 37] width 62 height 16
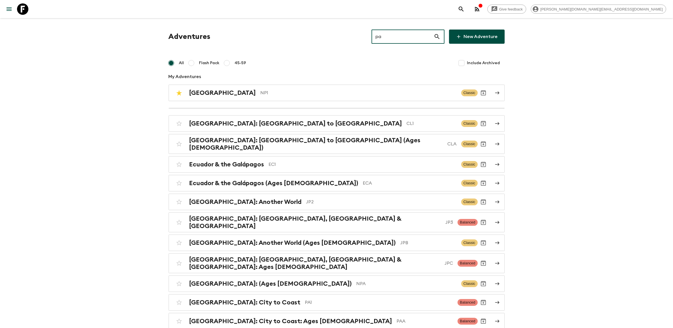
type input "pa1"
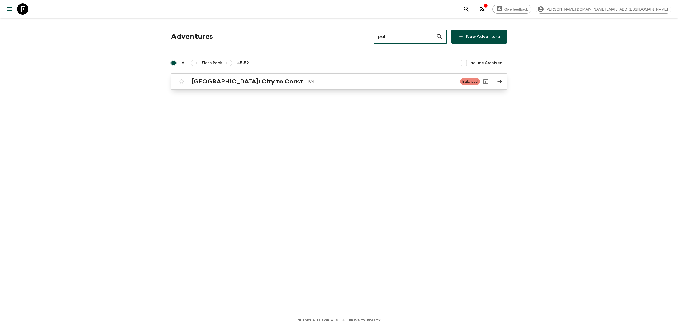
click at [260, 85] on div "[GEOGRAPHIC_DATA]: City to [GEOGRAPHIC_DATA]" at bounding box center [324, 81] width 264 height 7
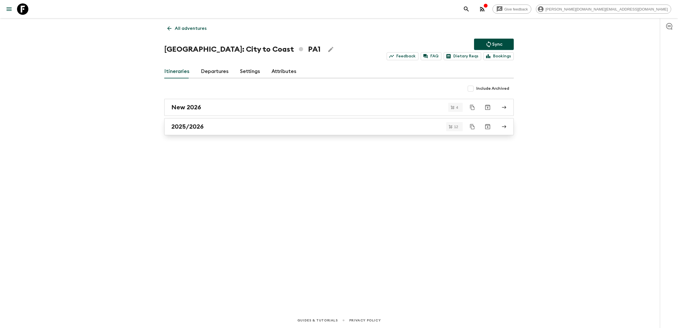
click at [199, 127] on h2 "2025/2026" at bounding box center [187, 126] width 32 height 7
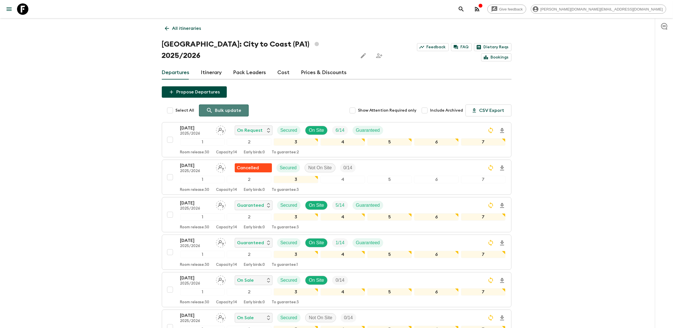
click at [236, 107] on p "Bulk update" at bounding box center [228, 110] width 26 height 7
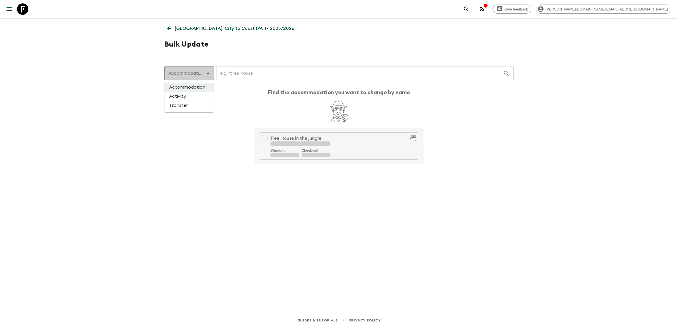
click at [209, 73] on body "Give feedback [PERSON_NAME][DOMAIN_NAME][EMAIL_ADDRESS][DOMAIN_NAME] [GEOGRAPHI…" at bounding box center [339, 164] width 678 height 328
click at [188, 101] on li "Transfer" at bounding box center [189, 105] width 49 height 9
type input "transfer"
click at [243, 72] on input "text" at bounding box center [357, 73] width 294 height 16
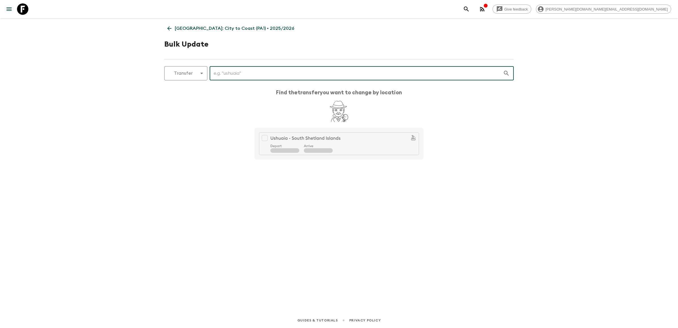
click at [19, 12] on icon at bounding box center [22, 8] width 11 height 11
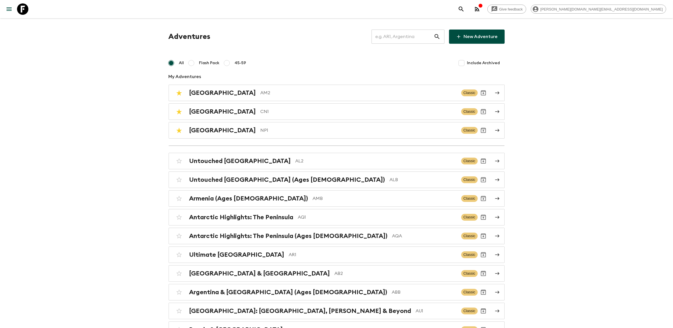
click at [392, 36] on input "text" at bounding box center [403, 37] width 62 height 16
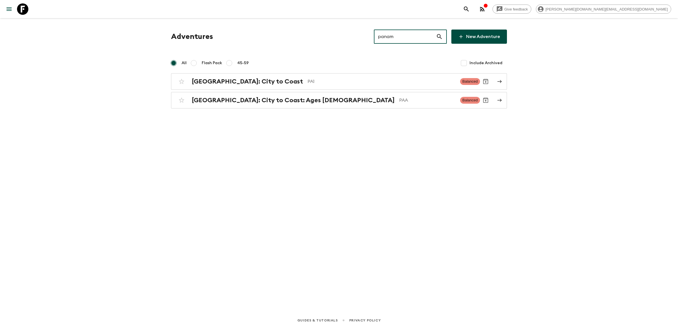
type input "[GEOGRAPHIC_DATA]"
click at [254, 81] on h2 "[GEOGRAPHIC_DATA]: City to Coast" at bounding box center [247, 81] width 111 height 7
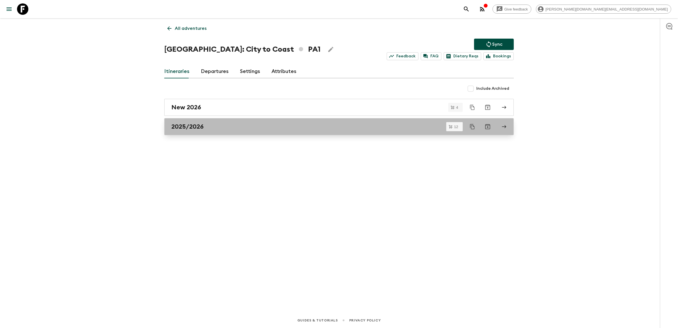
click at [188, 123] on h2 "2025/2026" at bounding box center [187, 126] width 32 height 7
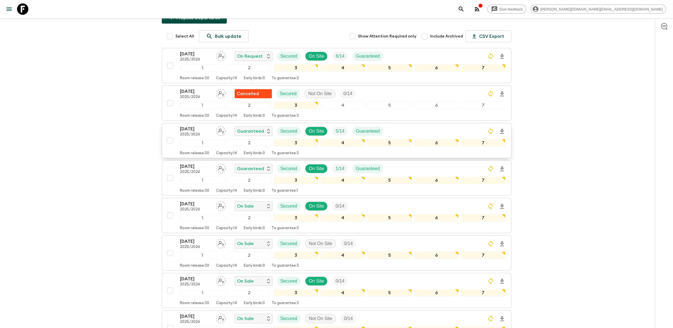
scroll to position [72, 0]
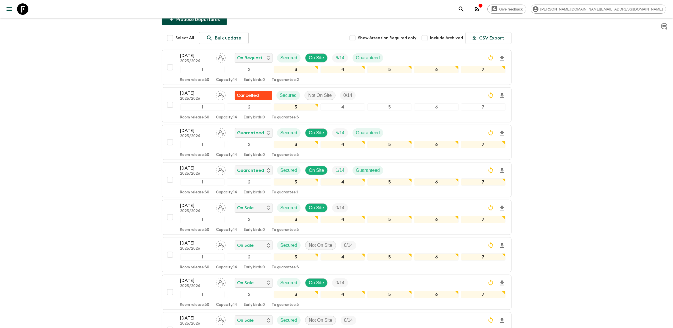
click at [26, 13] on icon at bounding box center [22, 8] width 11 height 11
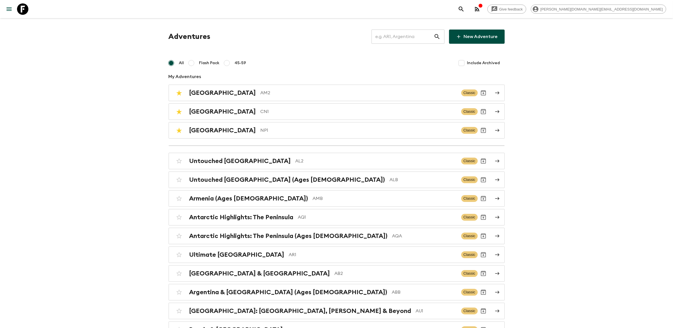
click at [380, 39] on input "text" at bounding box center [403, 37] width 62 height 16
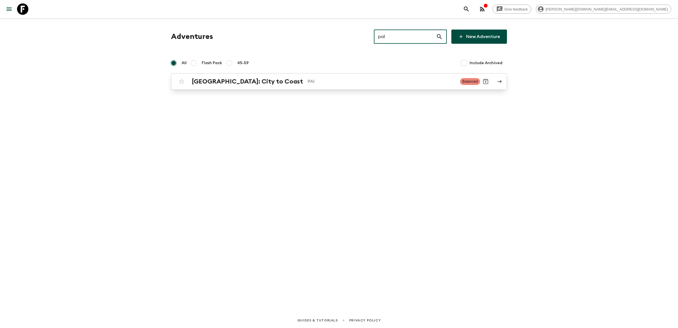
type input "pa1"
click at [308, 80] on p "PA1" at bounding box center [382, 81] width 148 height 7
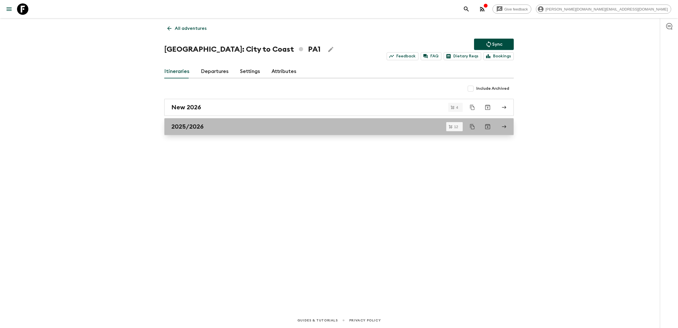
click at [203, 130] on h2 "2025/2026" at bounding box center [187, 126] width 32 height 7
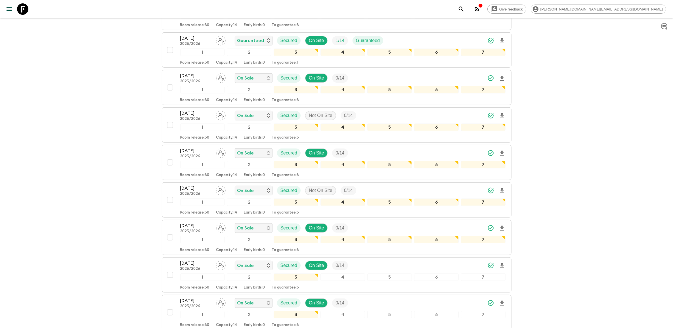
scroll to position [108, 0]
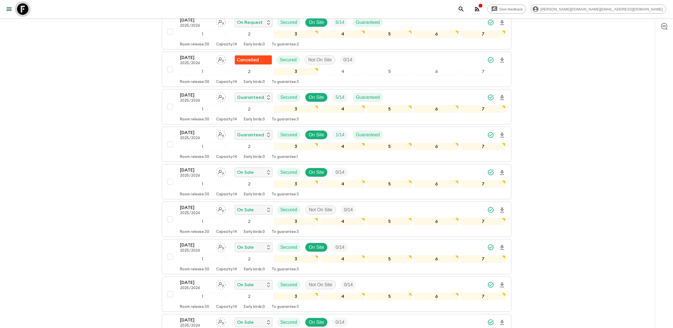
click at [18, 11] on icon at bounding box center [22, 8] width 11 height 11
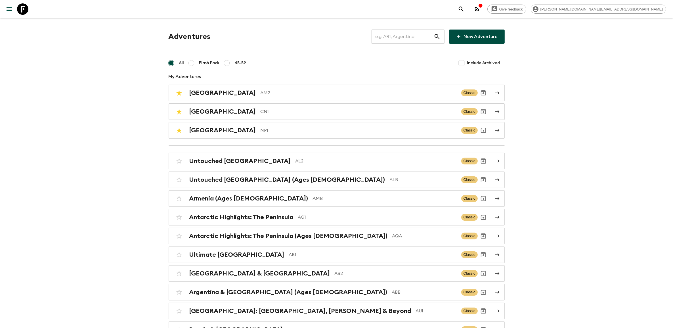
click at [22, 10] on icon at bounding box center [22, 8] width 11 height 11
click at [261, 131] on p "NP1" at bounding box center [359, 130] width 196 height 7
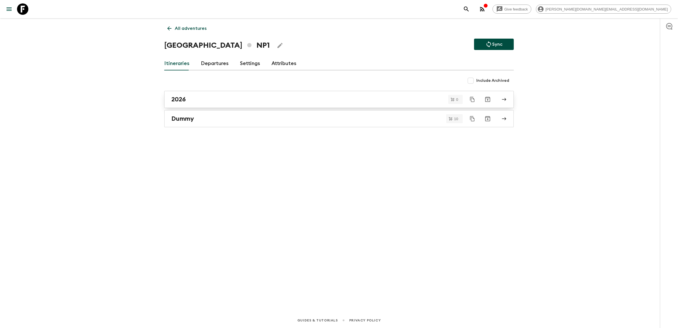
click at [214, 100] on div "2026" at bounding box center [333, 99] width 325 height 7
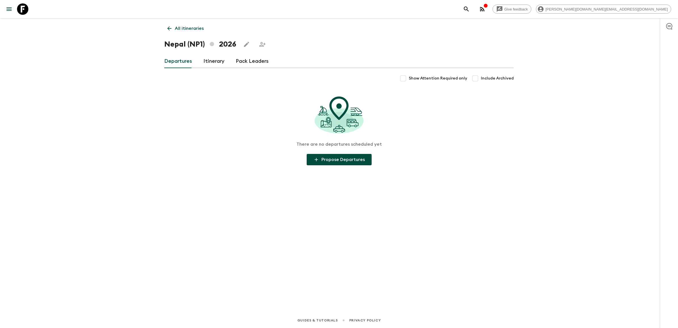
click at [217, 66] on link "Itinerary" at bounding box center [214, 62] width 21 height 14
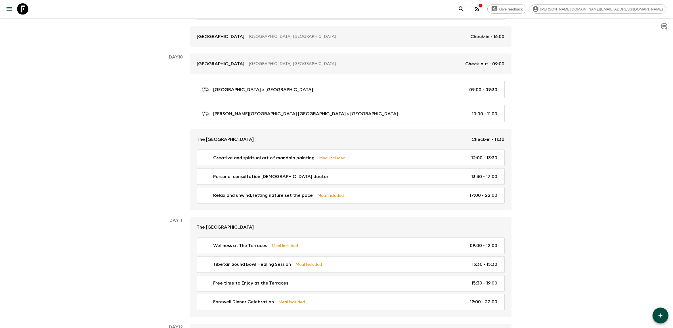
scroll to position [1199, 0]
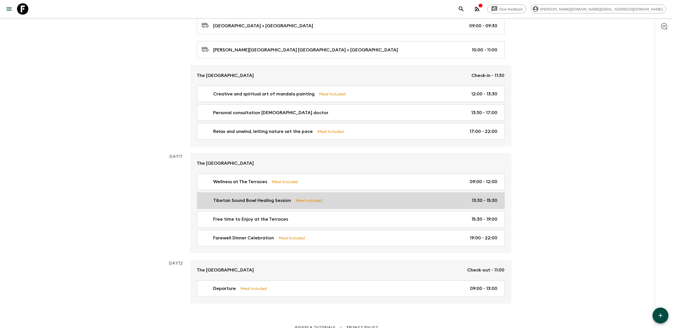
click at [226, 198] on link "Tibetan Sound Bowl Healing Session Meal Included 13:30 - 15:30" at bounding box center [351, 200] width 308 height 16
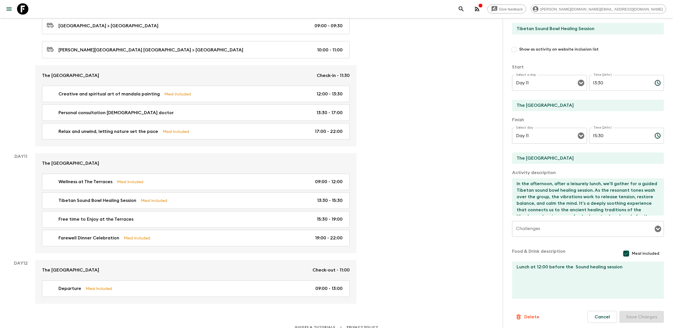
scroll to position [50, 0]
